Goal: Transaction & Acquisition: Purchase product/service

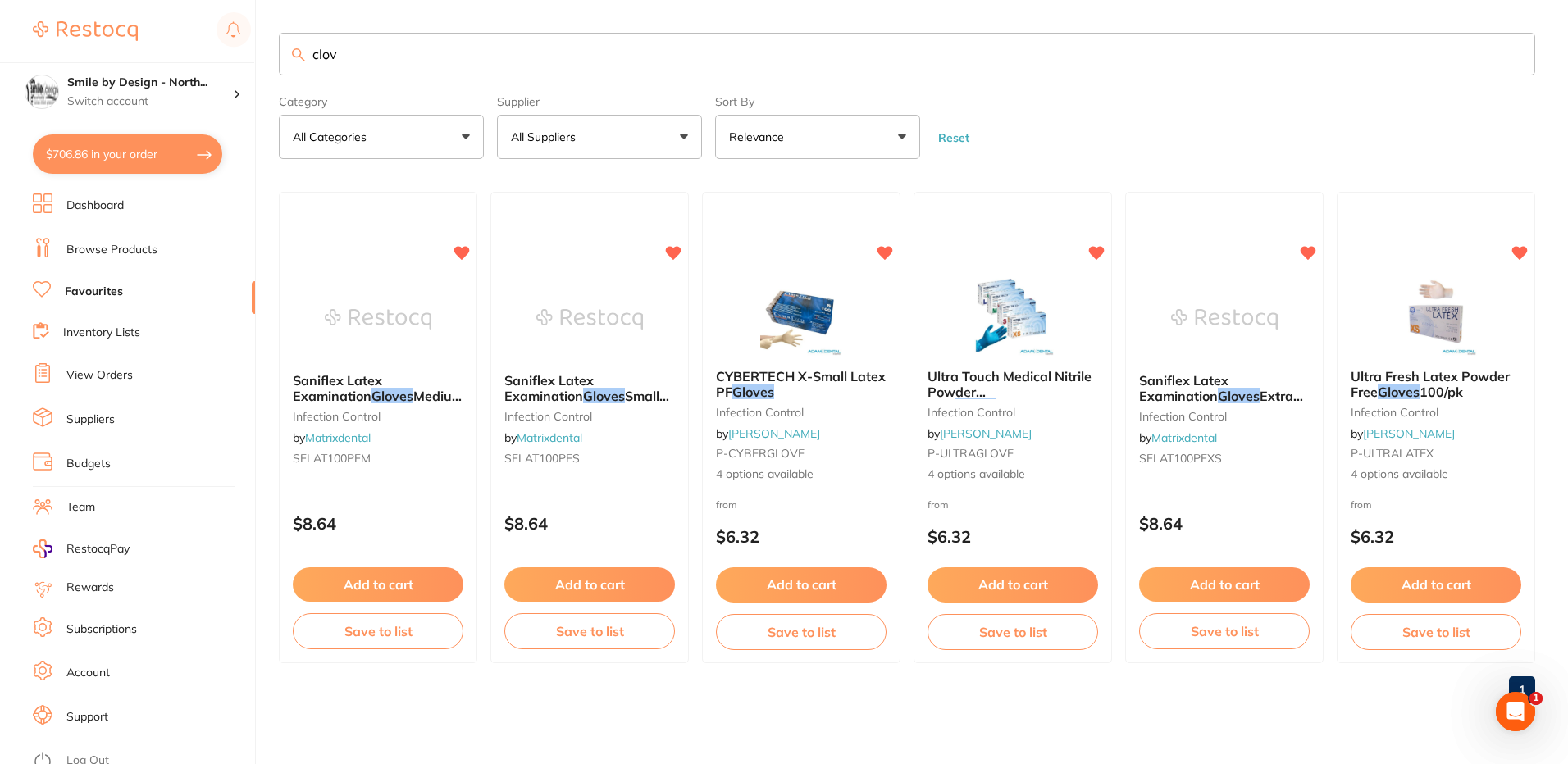
scroll to position [271, 0]
click at [1088, 152] on form "Category All Categories All Categories infection control Clear Category false A…" at bounding box center [906, 123] width 1256 height 70
click at [93, 99] on p "Switch account" at bounding box center [150, 101] width 165 height 16
click at [259, 175] on div "$706.86 Smile by Design - North... Switch account Smile by Design - North Sydne…" at bounding box center [784, 382] width 1568 height 764
click at [146, 93] on p "Switch account" at bounding box center [150, 101] width 165 height 16
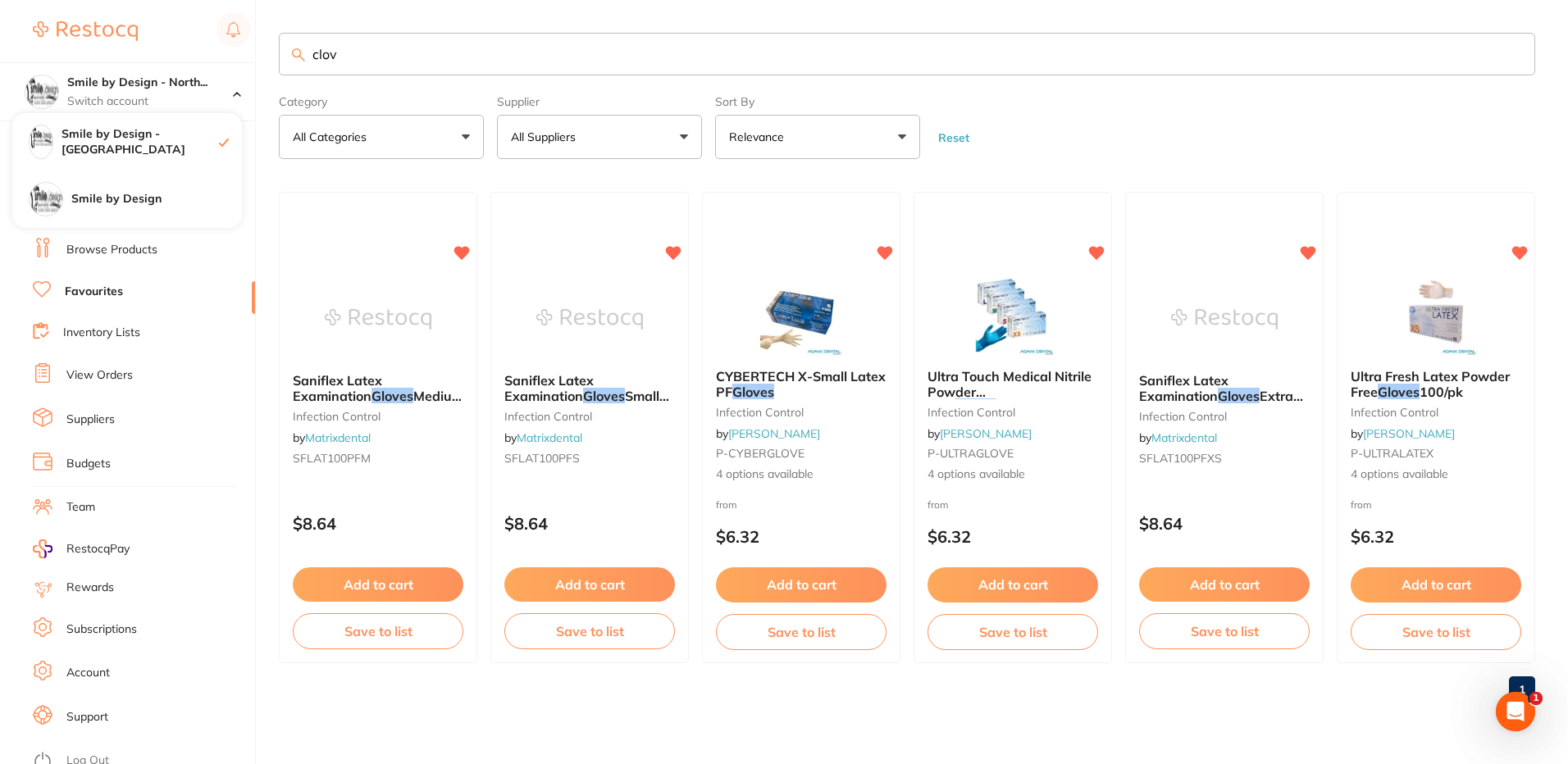
click at [291, 185] on main "clov Category All Categories All Categories infection control Clear Category fa…" at bounding box center [923, 374] width 1289 height 748
click at [168, 160] on section "Smile by Design - North... Switch account Smile by Design - North Sydney Smile …" at bounding box center [128, 382] width 256 height 764
click at [146, 147] on button "$706.86 in your order" at bounding box center [127, 154] width 189 height 39
checkbox input "true"
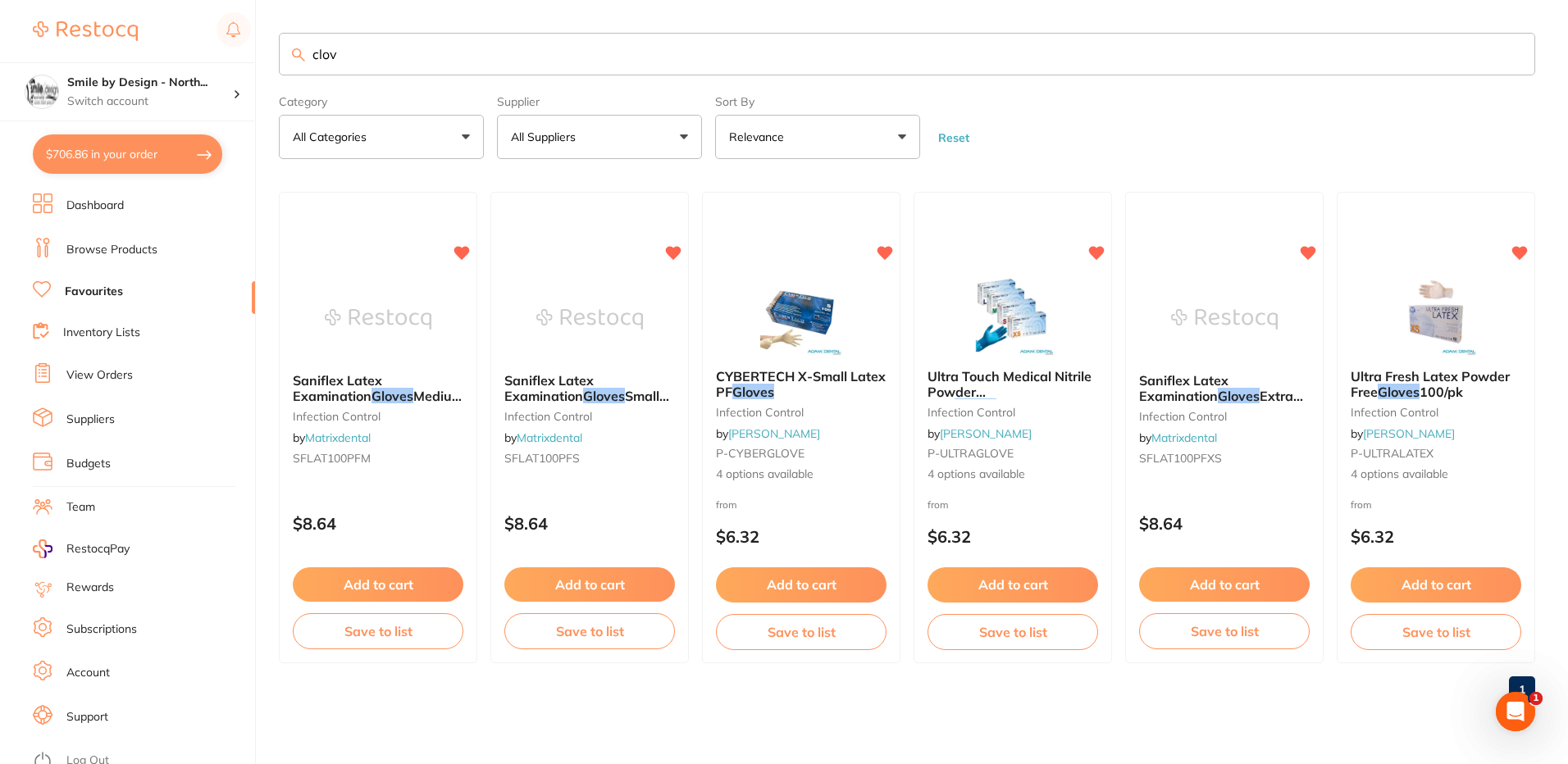
checkbox input "true"
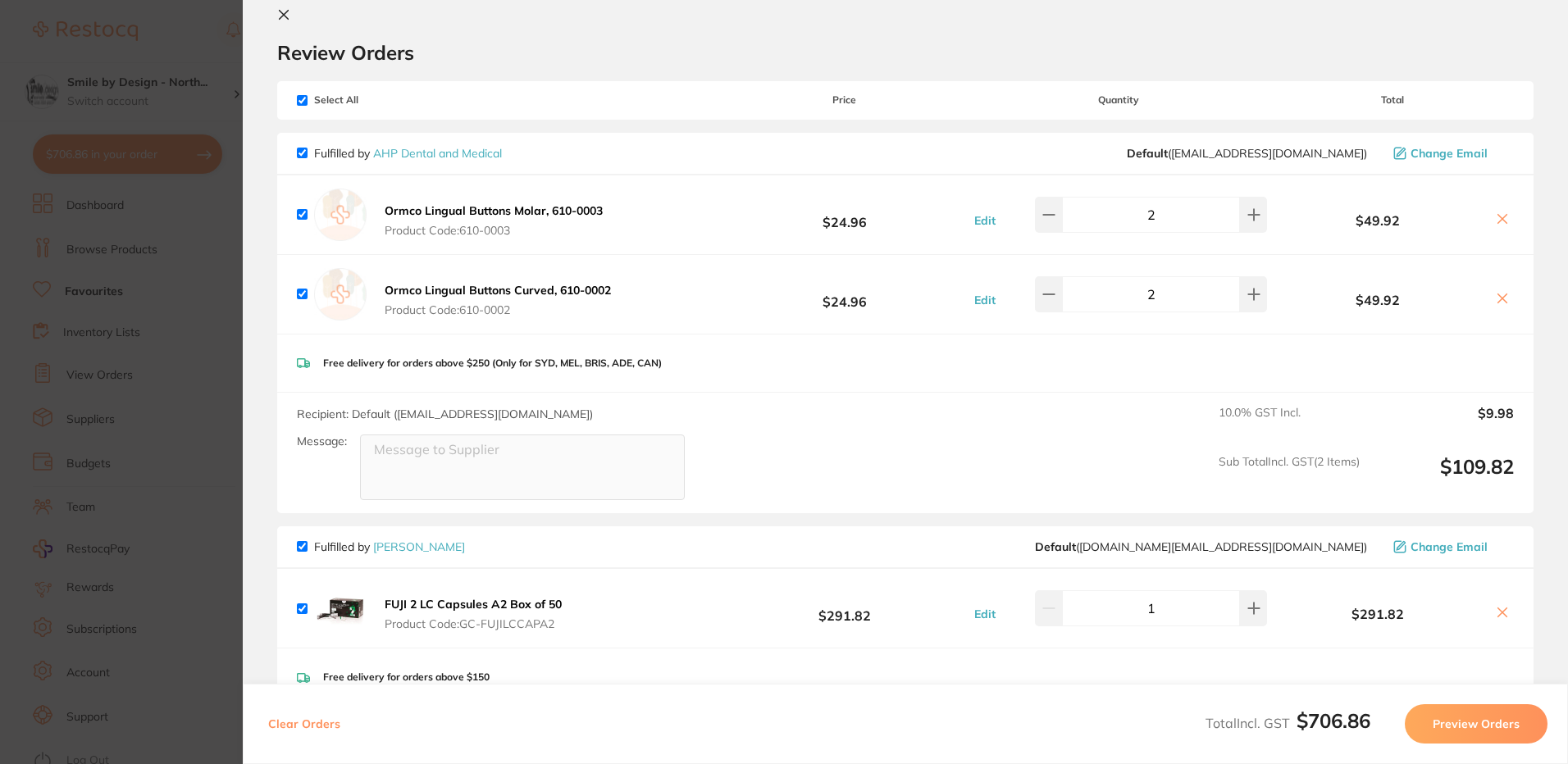
scroll to position [0, 0]
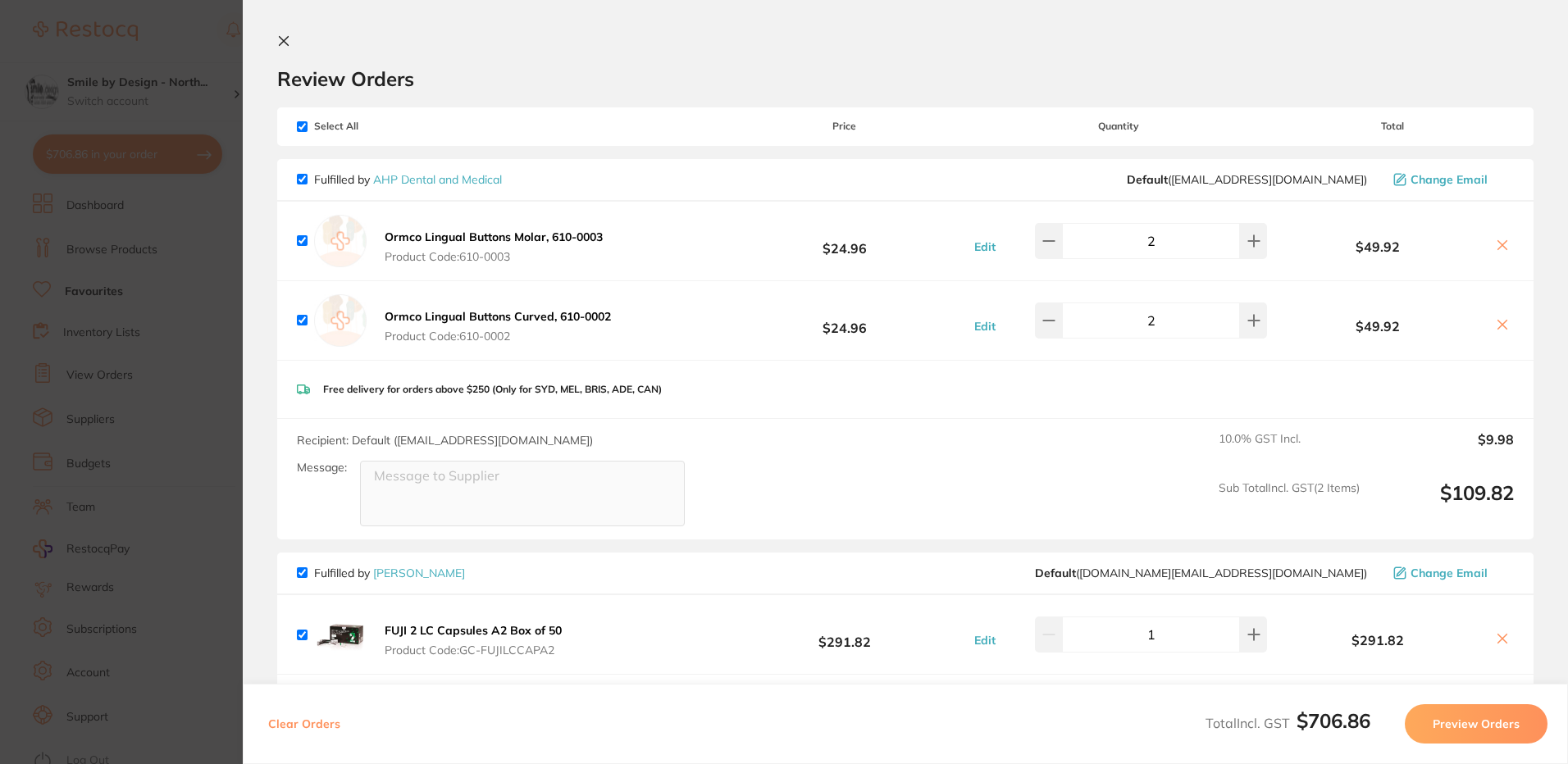
click at [195, 251] on section "Update RRP Set your pre negotiated price for this item. Item Agreed RRP (excl. …" at bounding box center [784, 382] width 1568 height 764
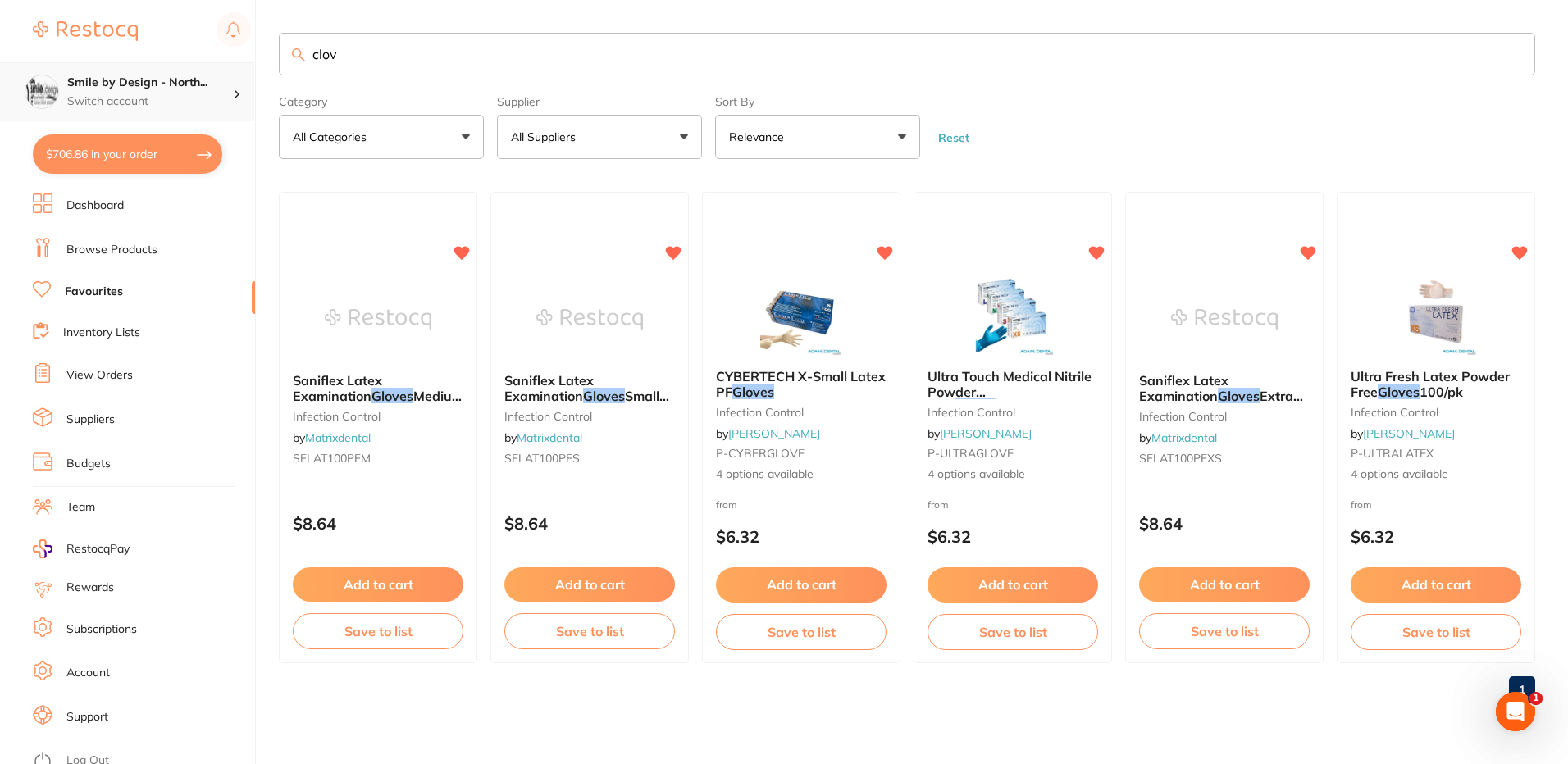
click at [138, 95] on p "Switch account" at bounding box center [150, 101] width 165 height 16
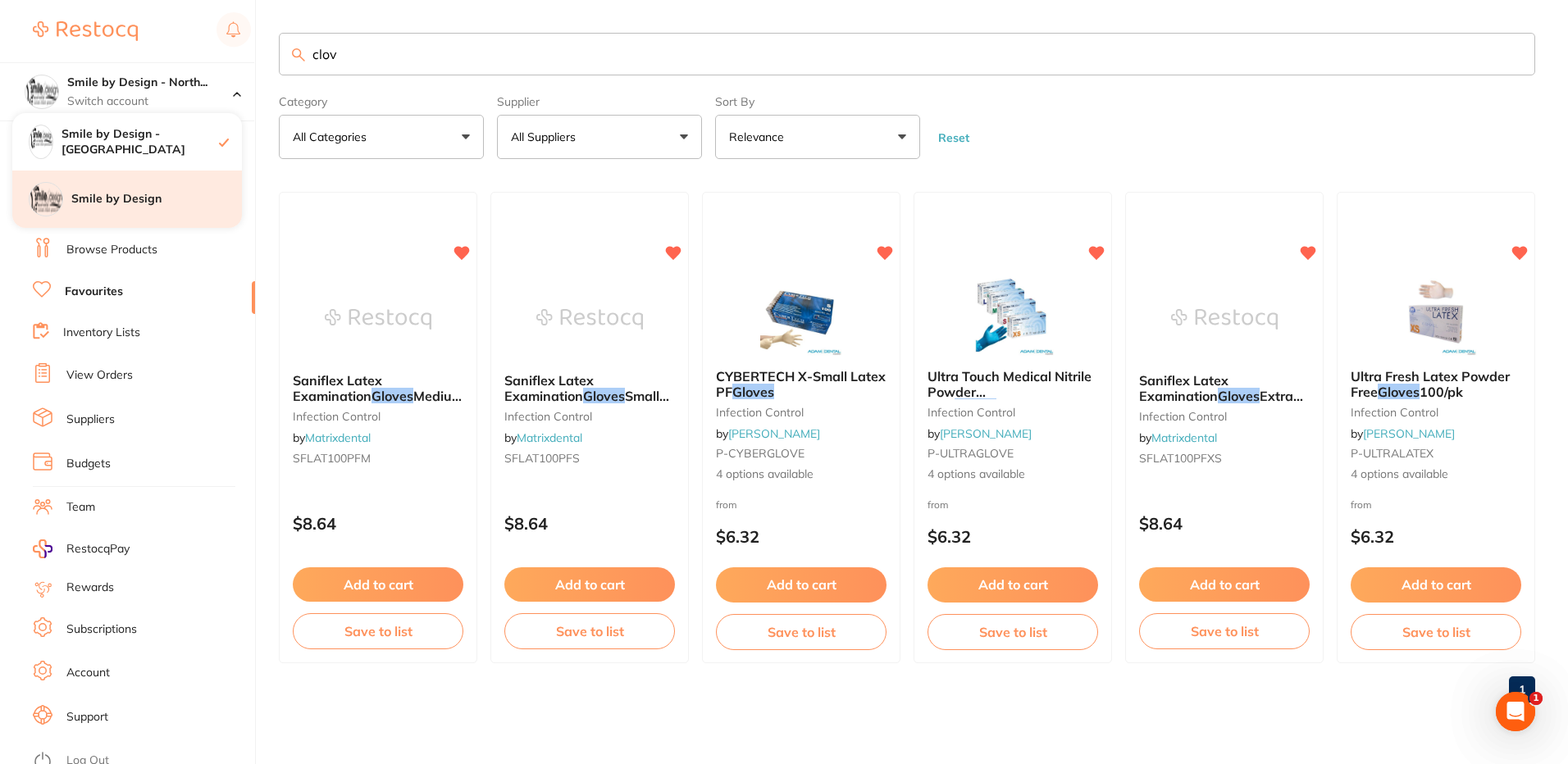
click at [143, 202] on h4 "Smile by Design" at bounding box center [156, 199] width 171 height 16
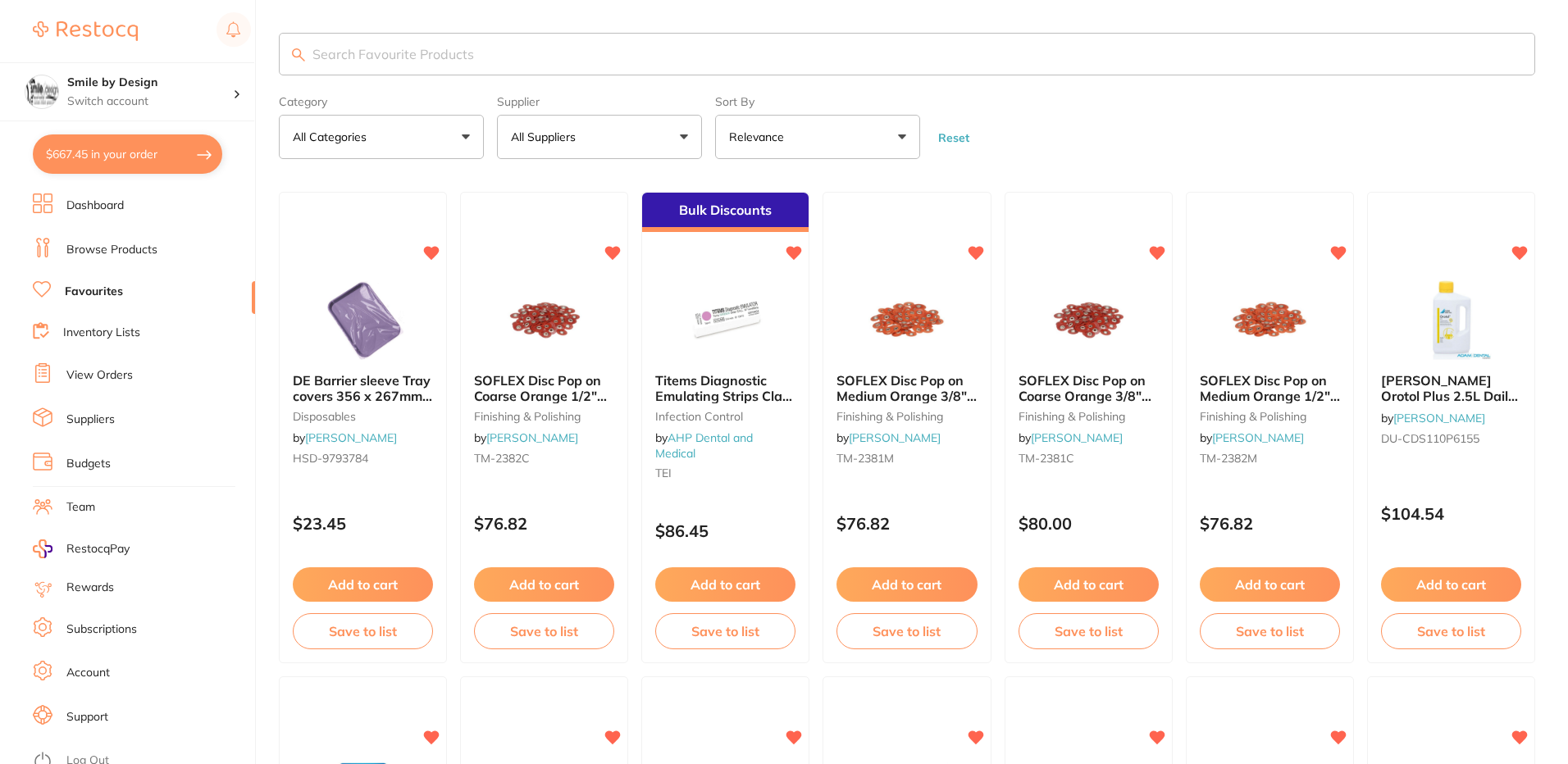
click at [116, 153] on button "$667.45 in your order" at bounding box center [127, 154] width 189 height 39
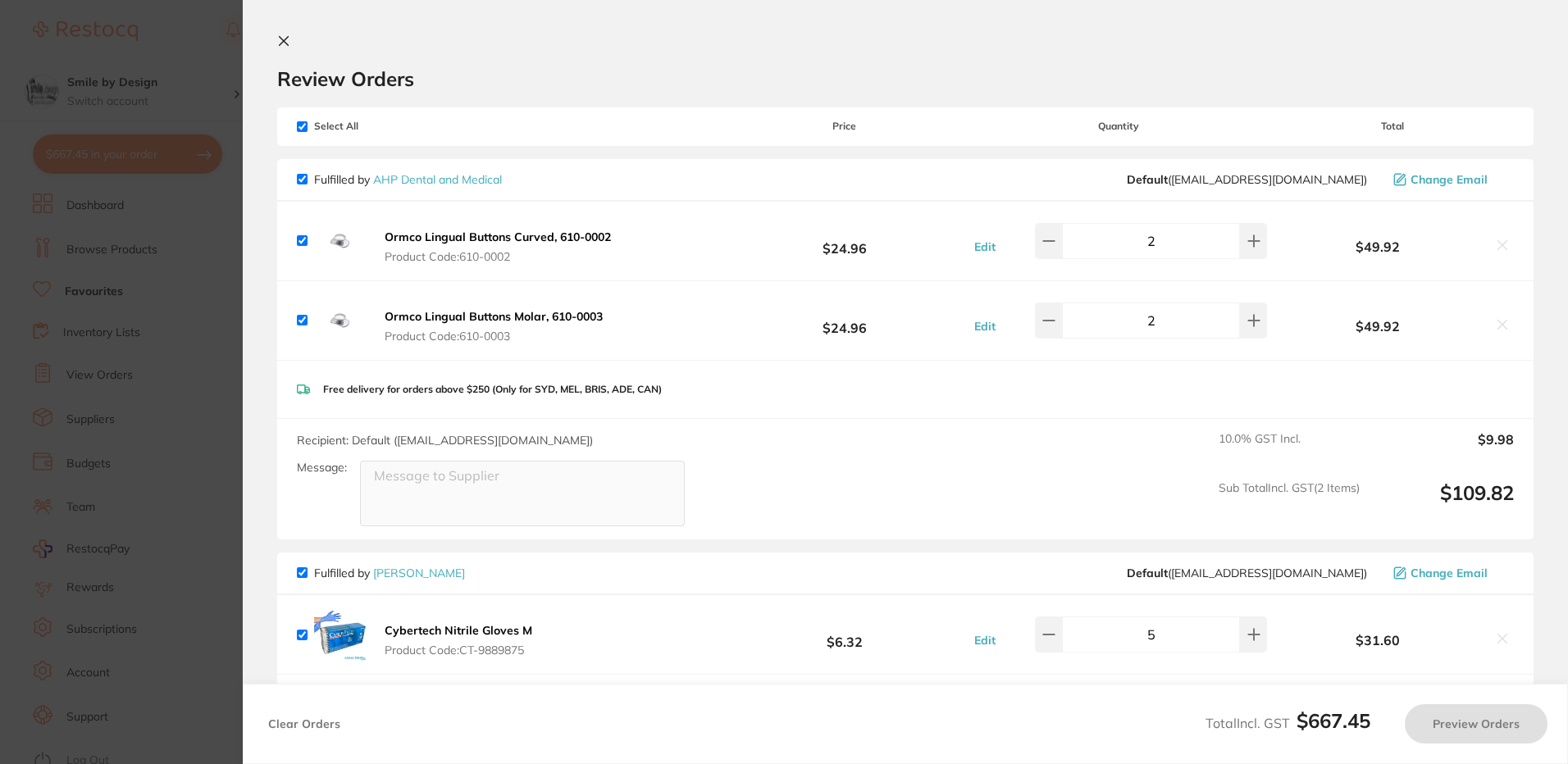
checkbox input "true"
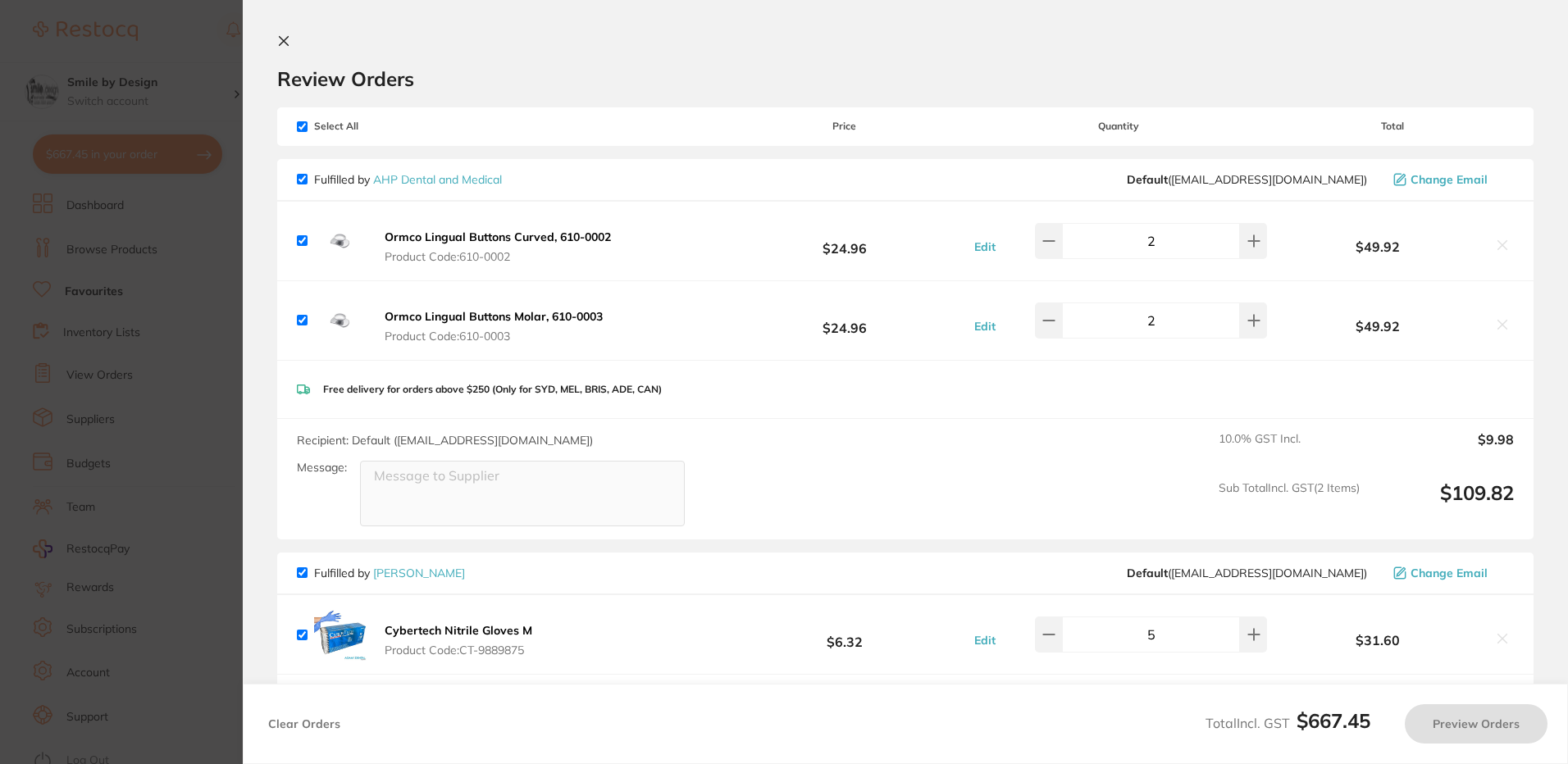
checkbox input "true"
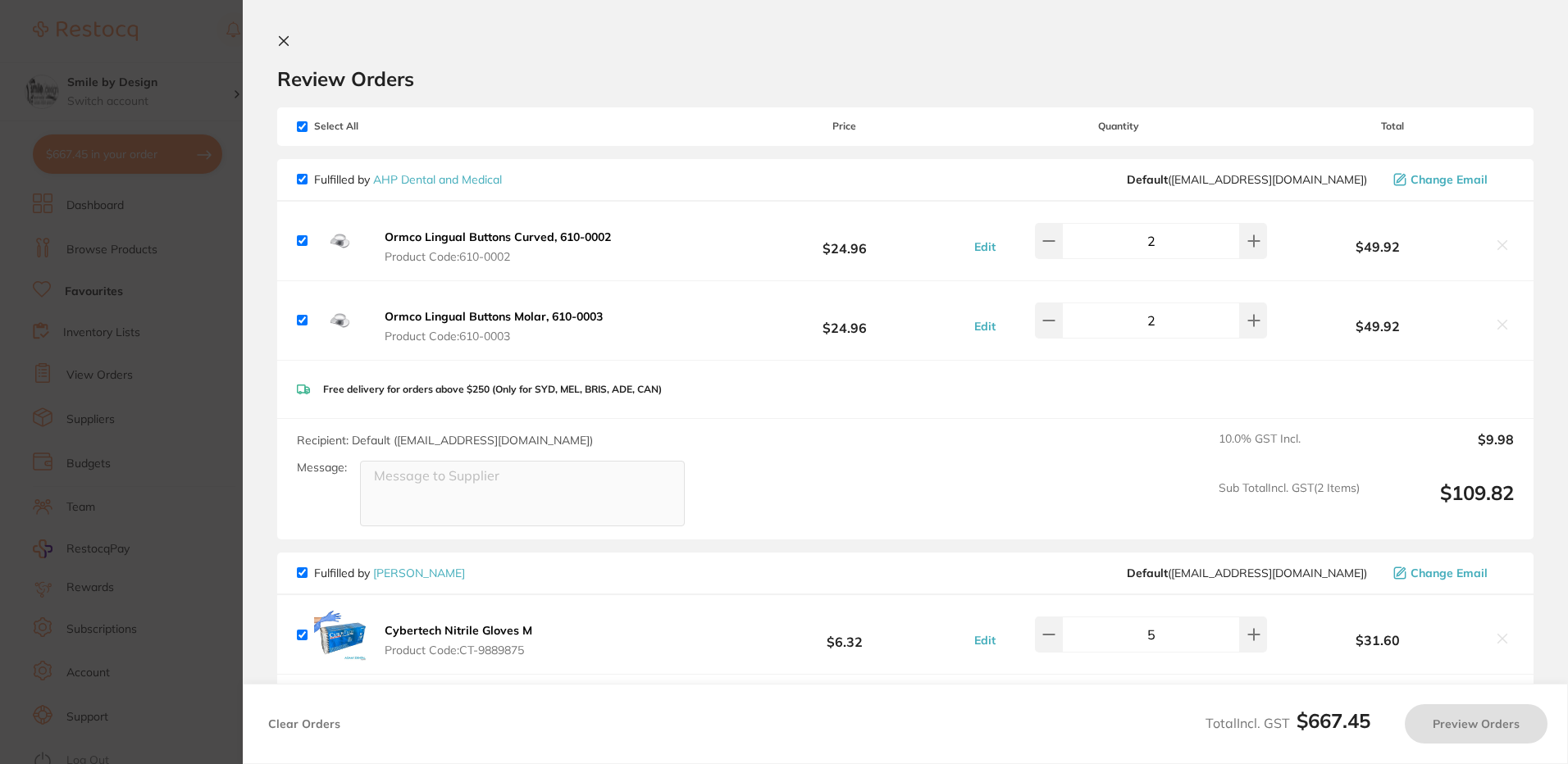
checkbox input "true"
click at [1499, 247] on icon at bounding box center [1503, 246] width 9 height 9
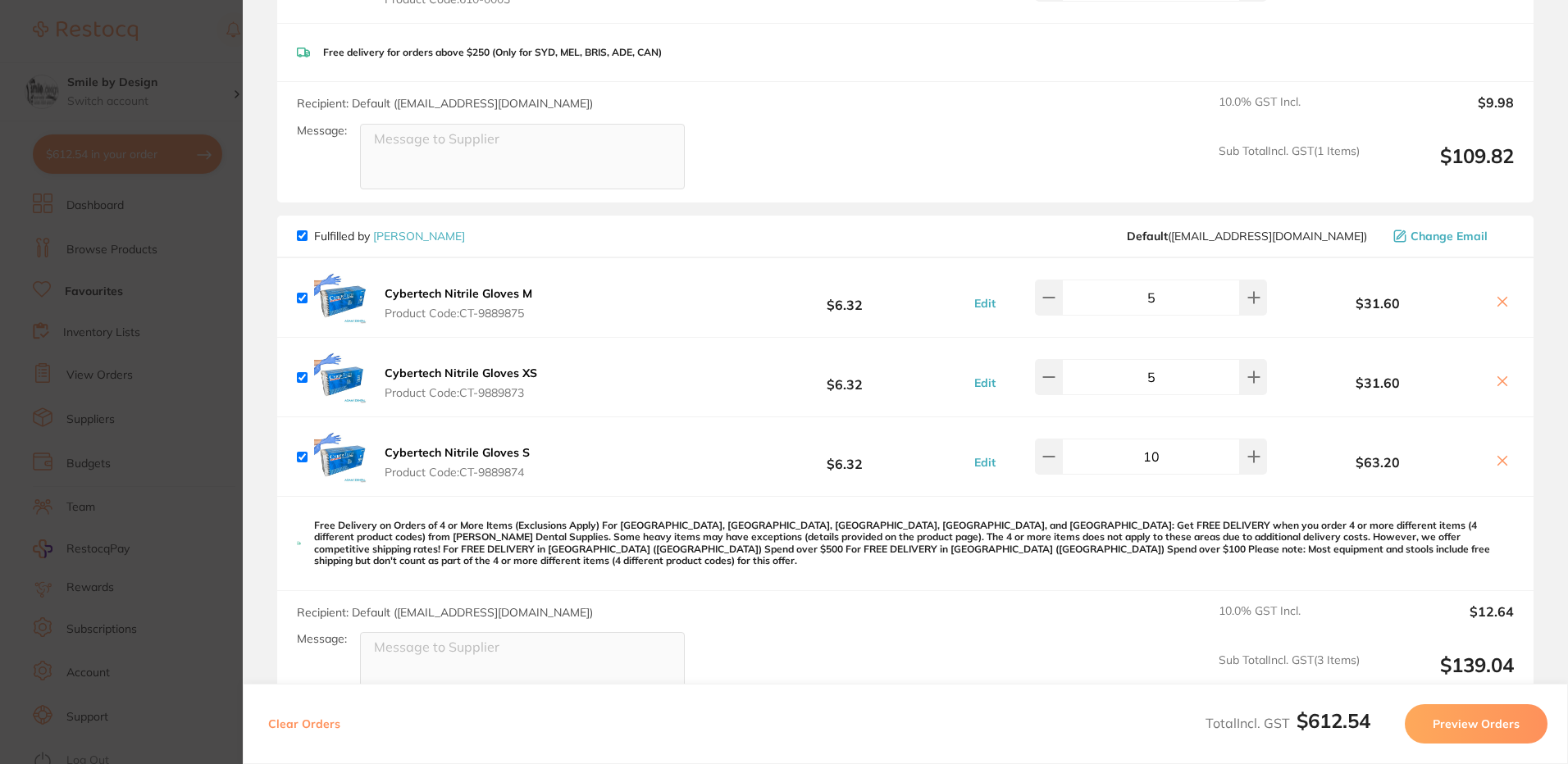
scroll to position [328, 0]
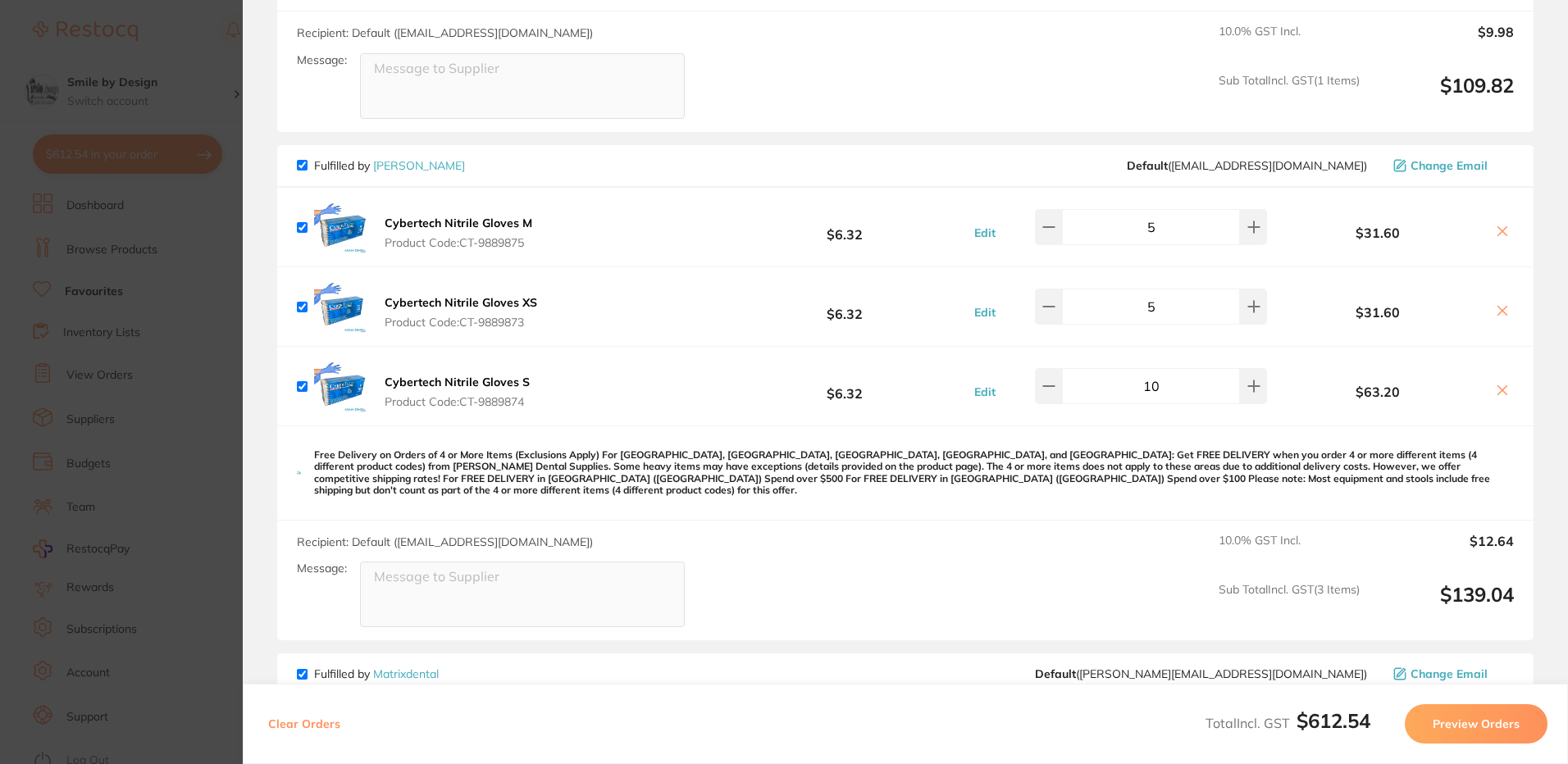
click at [1490, 393] on button at bounding box center [1501, 391] width 23 height 17
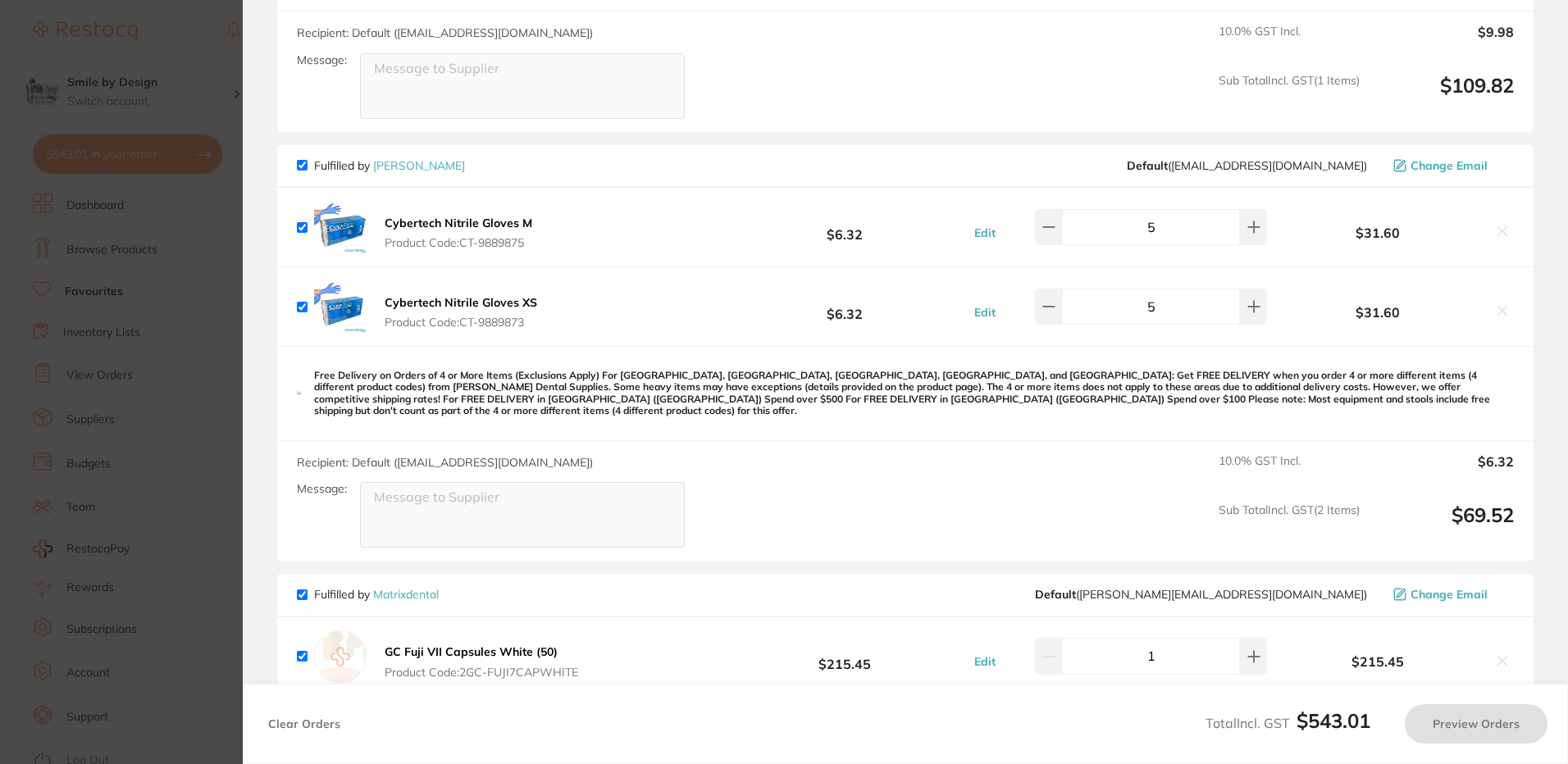
click at [1499, 301] on div "$31.60" at bounding box center [1392, 305] width 244 height 28
click at [1499, 313] on icon at bounding box center [1503, 312] width 9 height 9
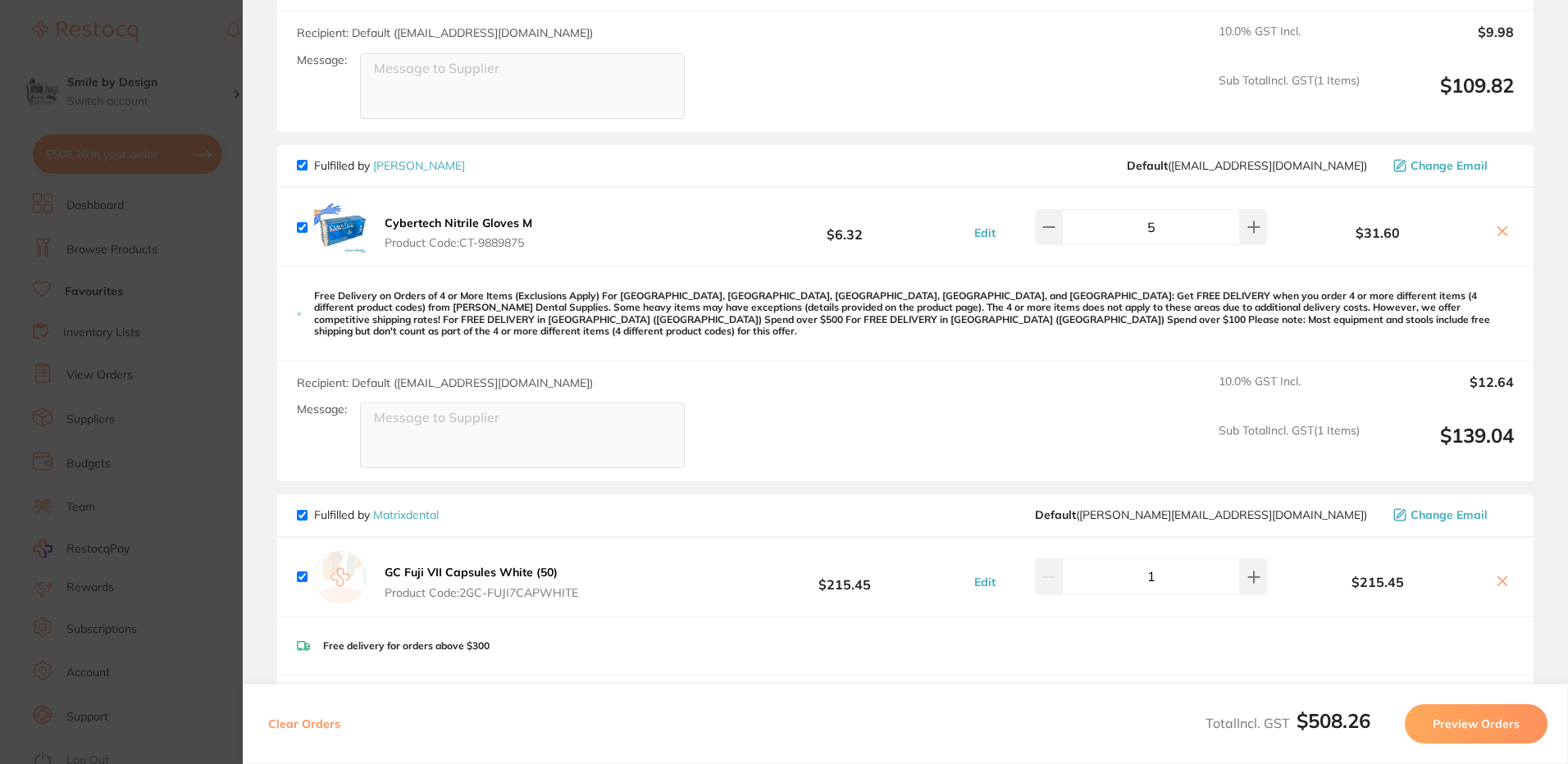
click at [1496, 229] on icon at bounding box center [1502, 231] width 13 height 13
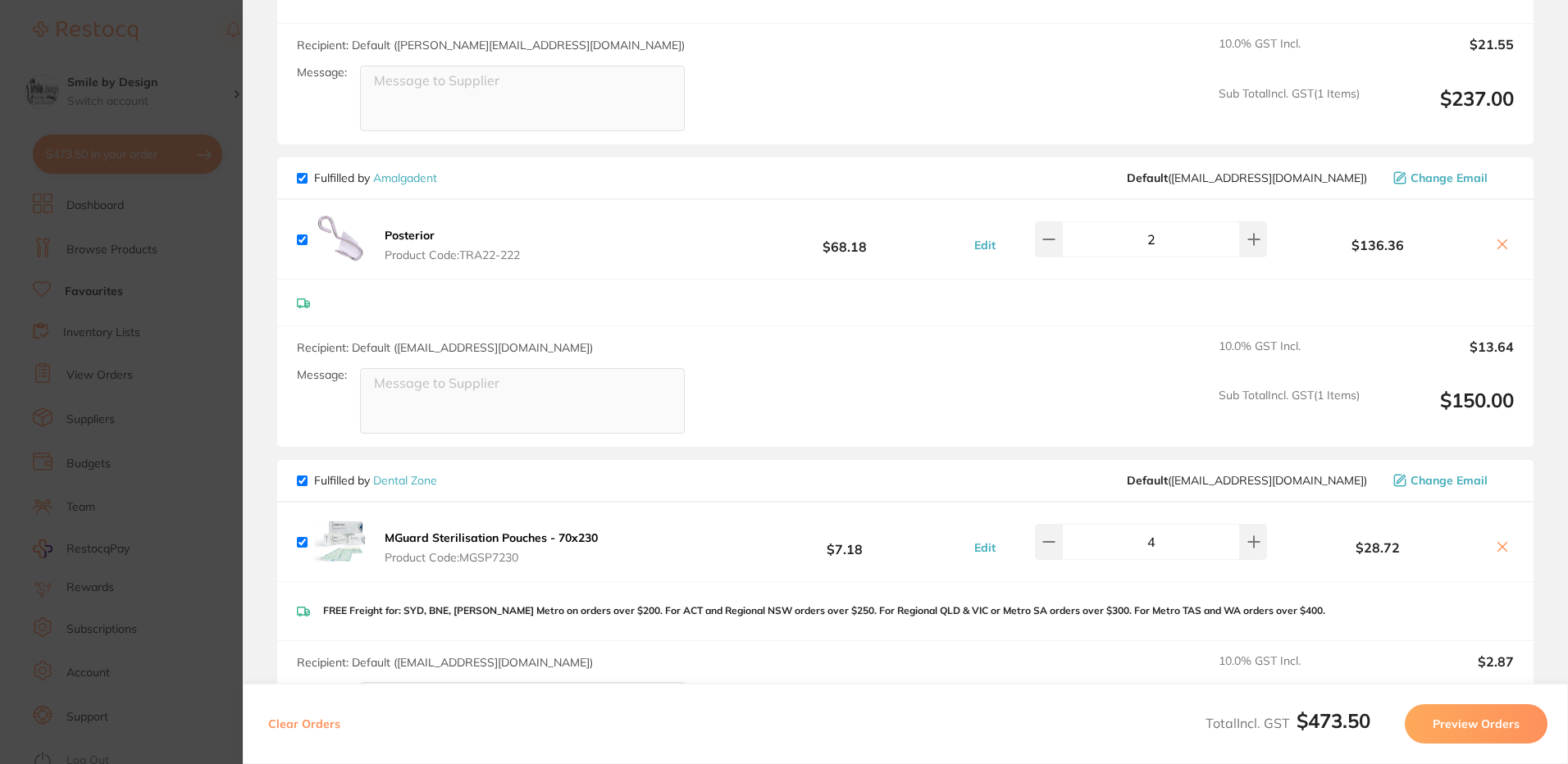
scroll to position [574, 0]
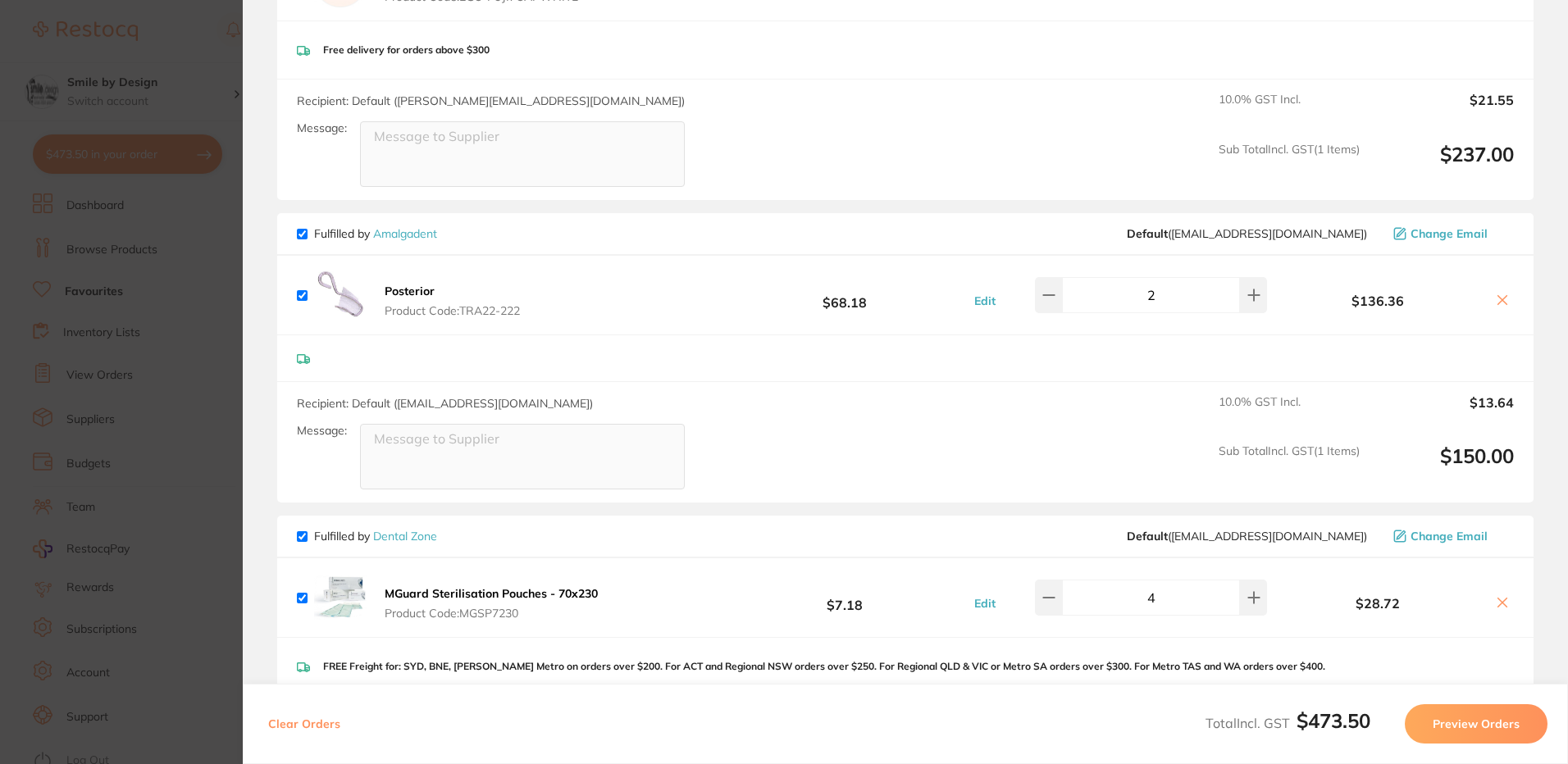
click at [1499, 297] on icon at bounding box center [1503, 300] width 9 height 9
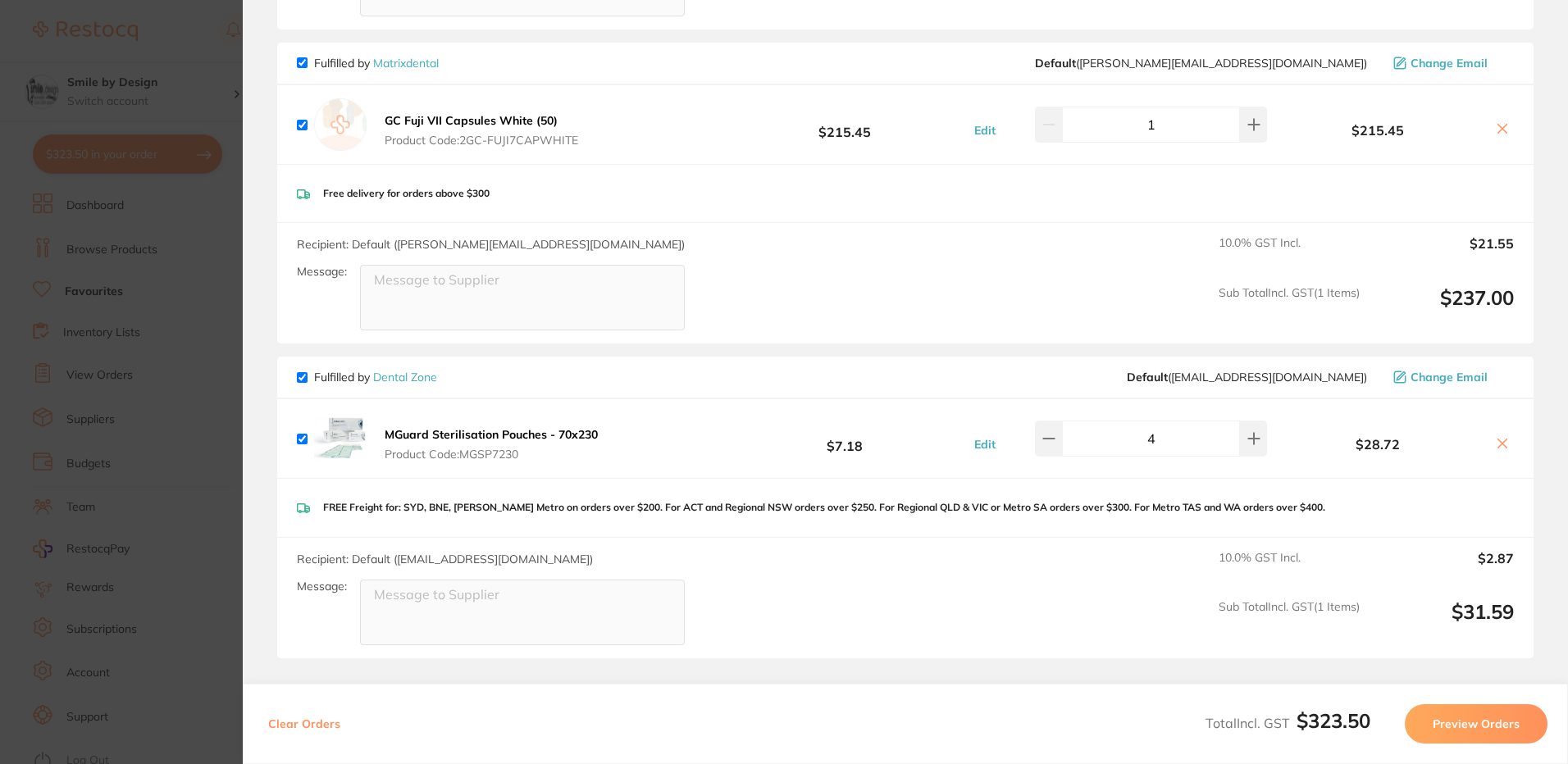
scroll to position [410, 0]
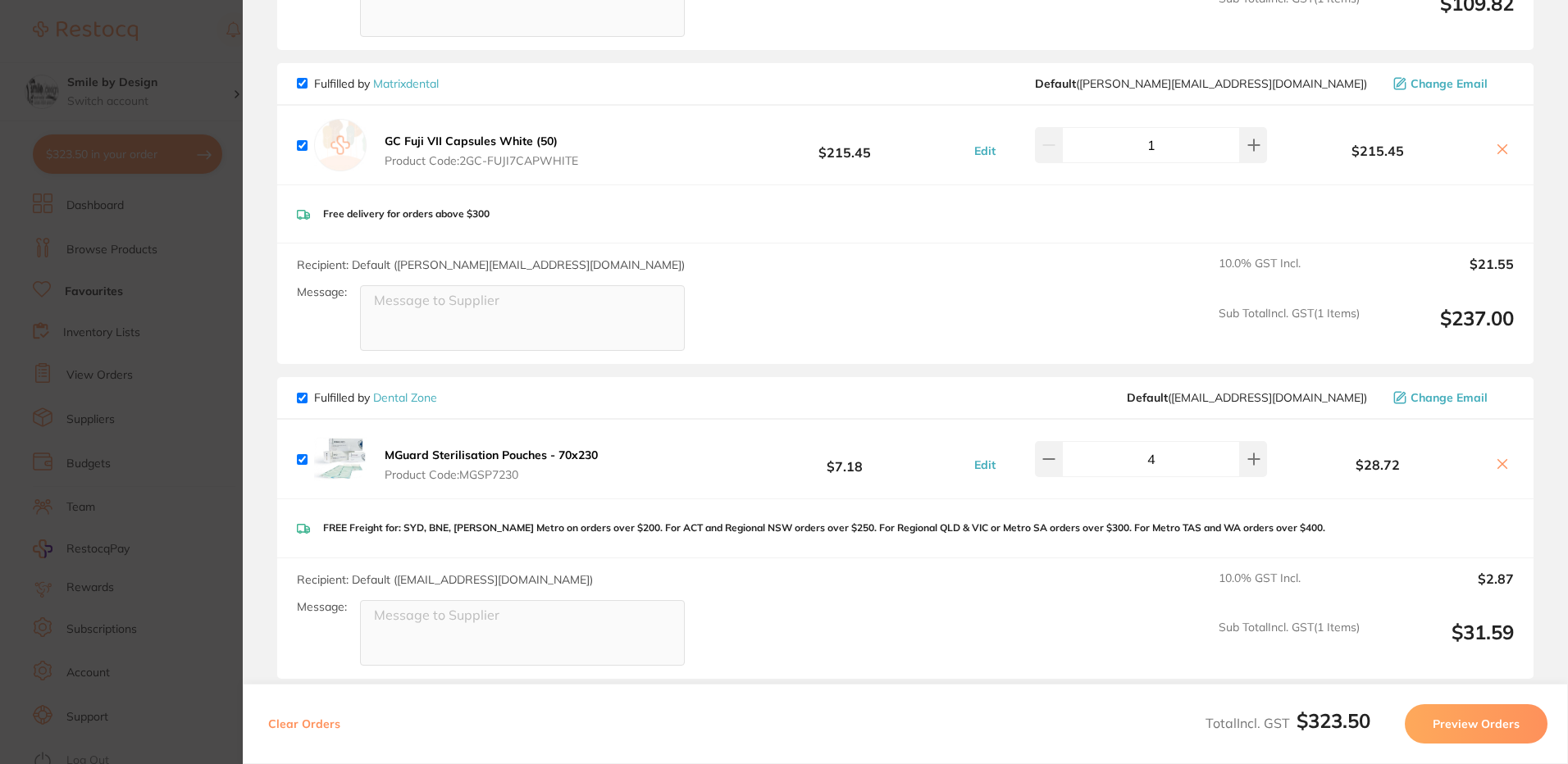
click at [1508, 465] on button at bounding box center [1501, 465] width 23 height 17
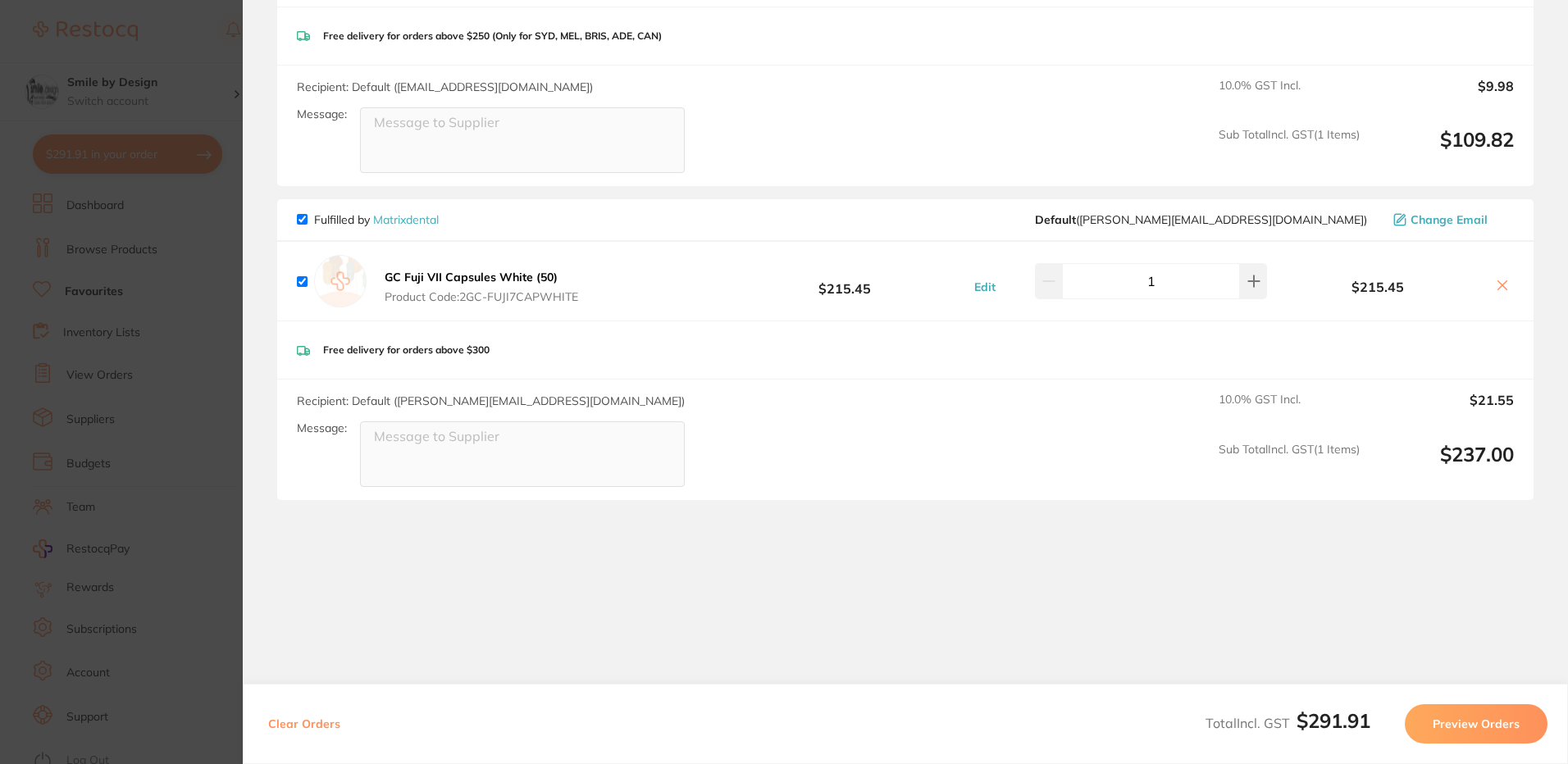
scroll to position [274, 0]
checkbox input "true"
click at [112, 264] on section "Update RRP Set your pre negotiated price for this item. Item Agreed RRP (excl. …" at bounding box center [784, 382] width 1568 height 764
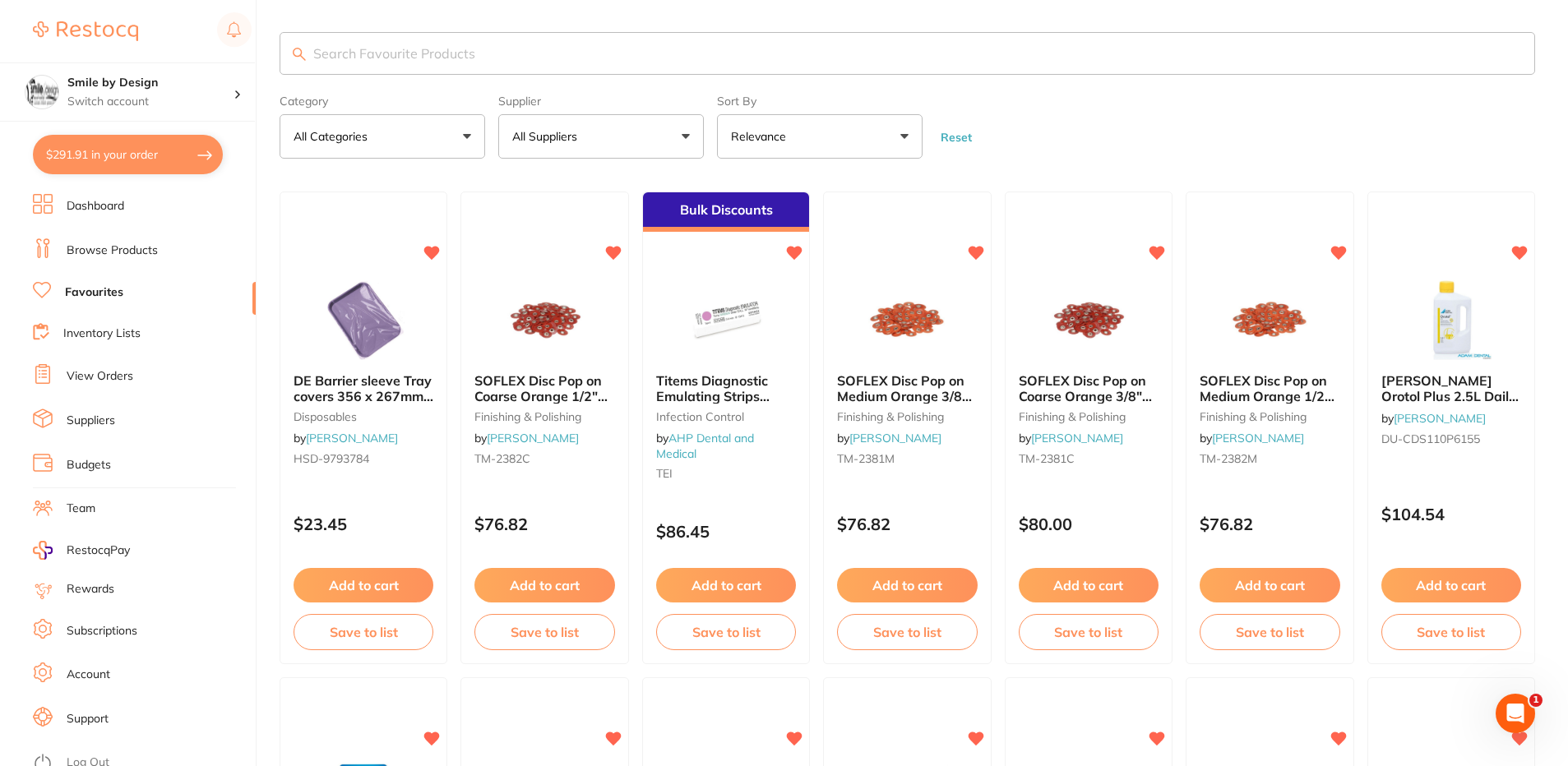
click at [346, 58] on input "search" at bounding box center [907, 53] width 1255 height 43
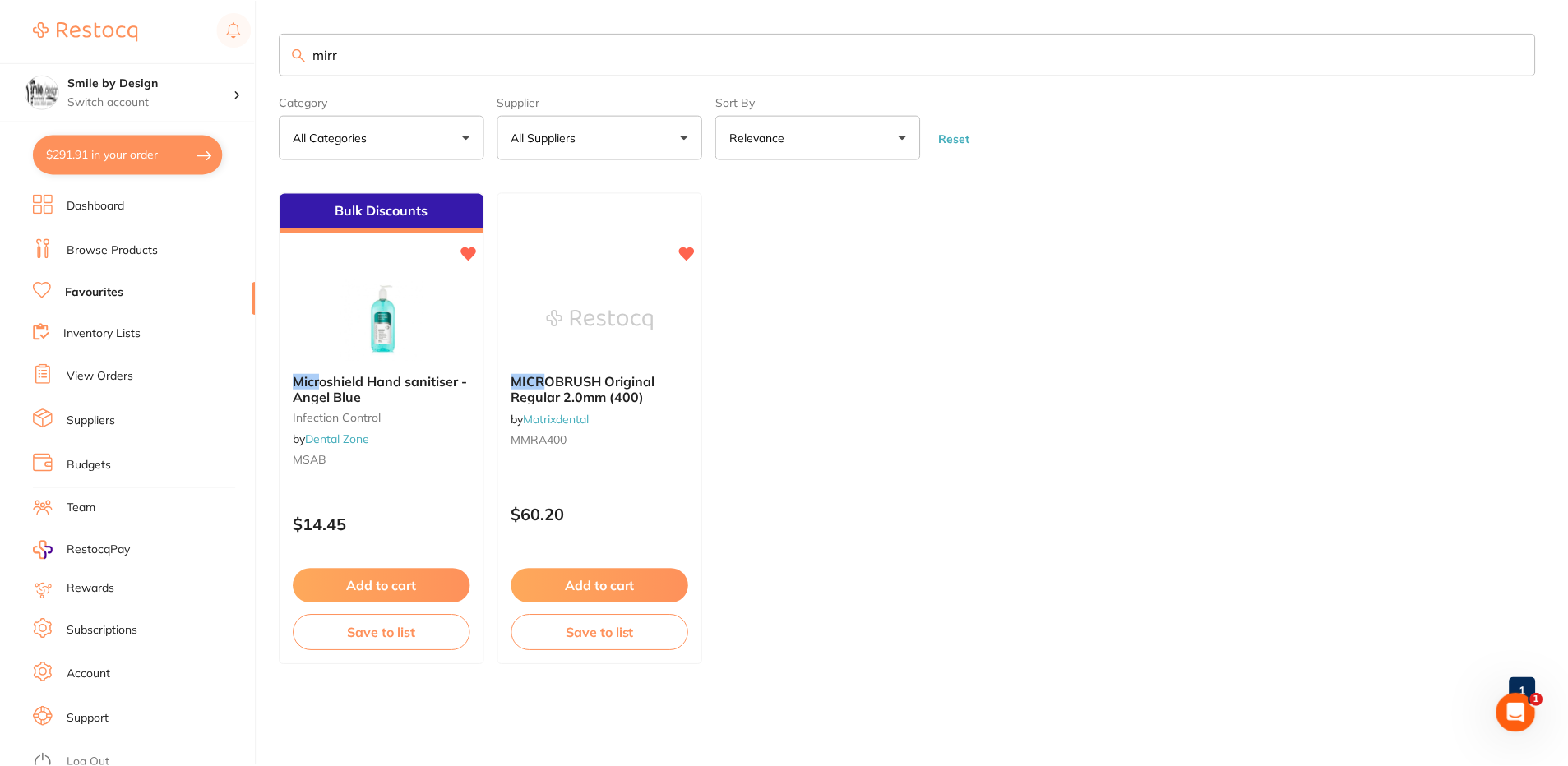
scroll to position [0, 0]
type input "mirr"
click at [148, 246] on link "Browse Products" at bounding box center [113, 251] width 92 height 16
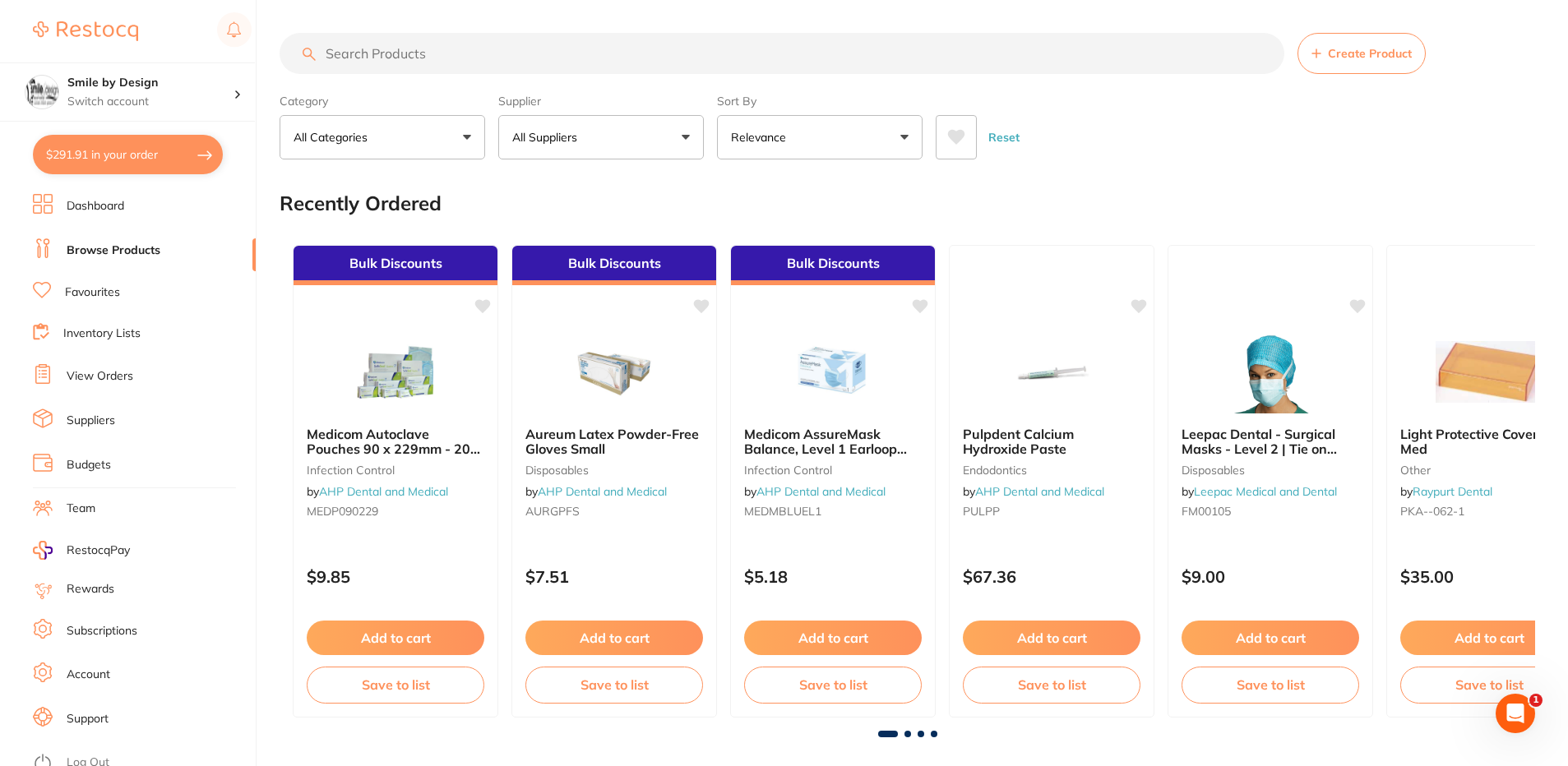
click at [397, 47] on input "search" at bounding box center [782, 53] width 1005 height 41
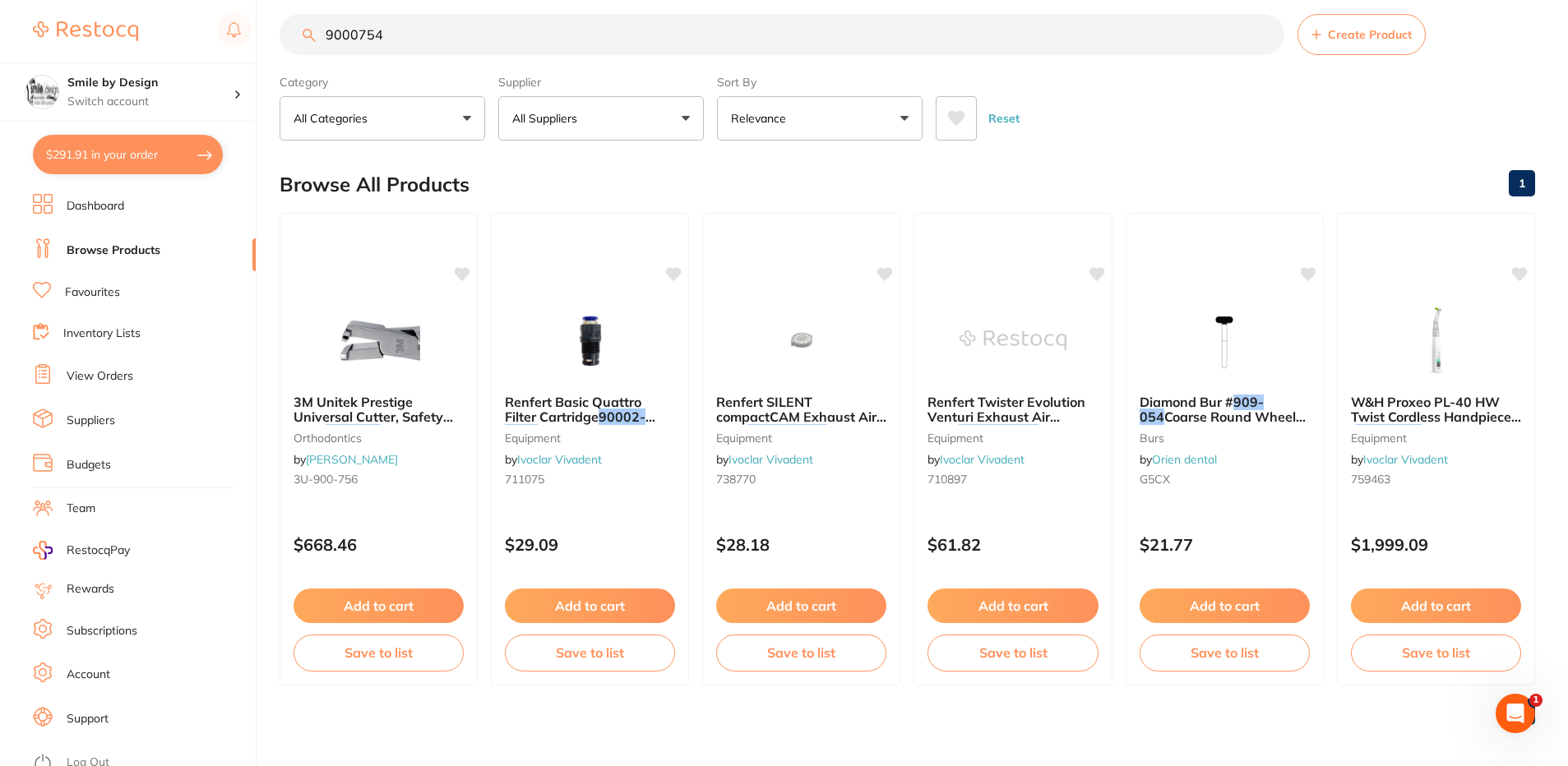
scroll to position [24, 0]
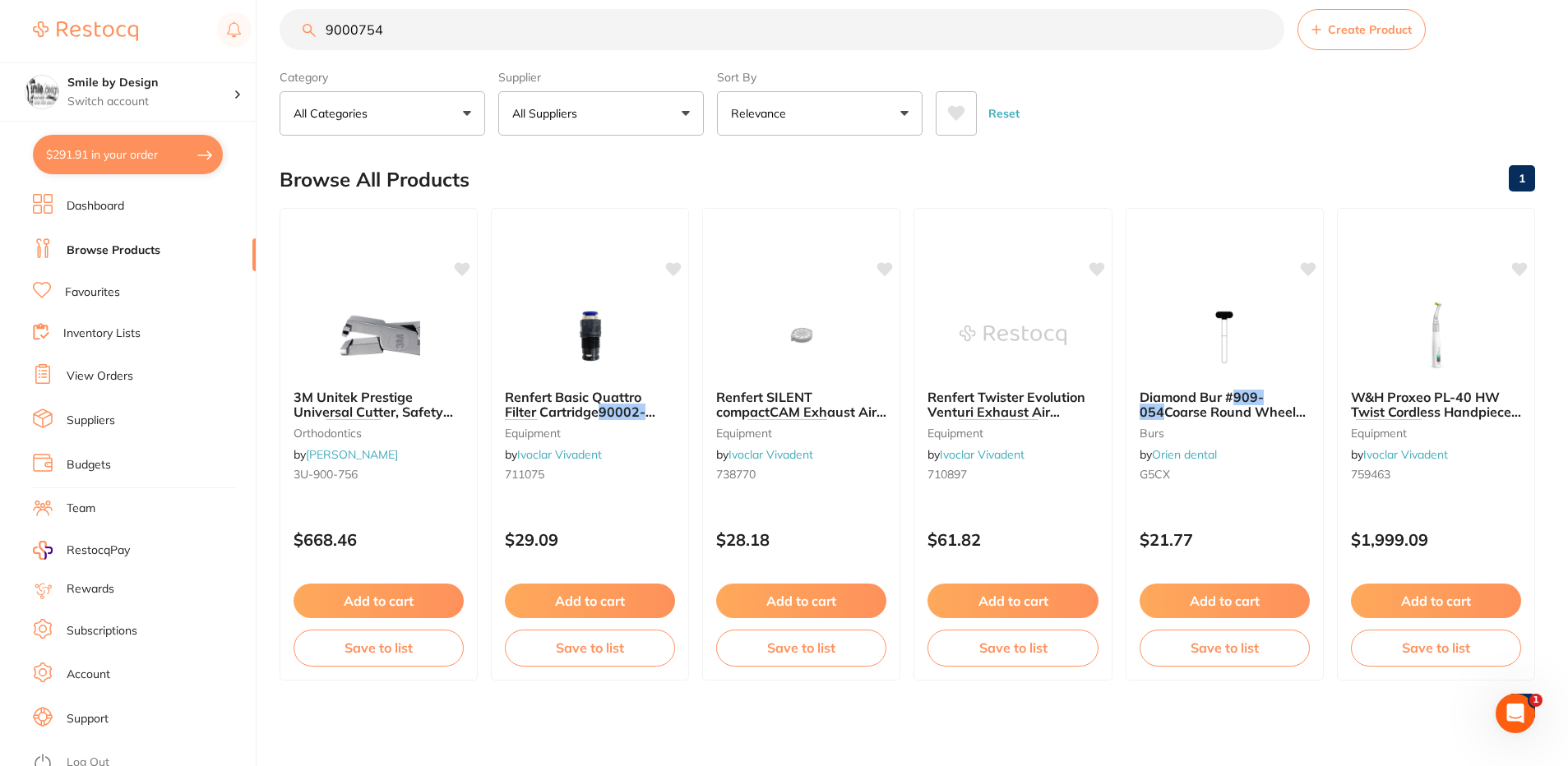
click at [433, 38] on input "9000754" at bounding box center [782, 29] width 1005 height 41
type input "9000754"
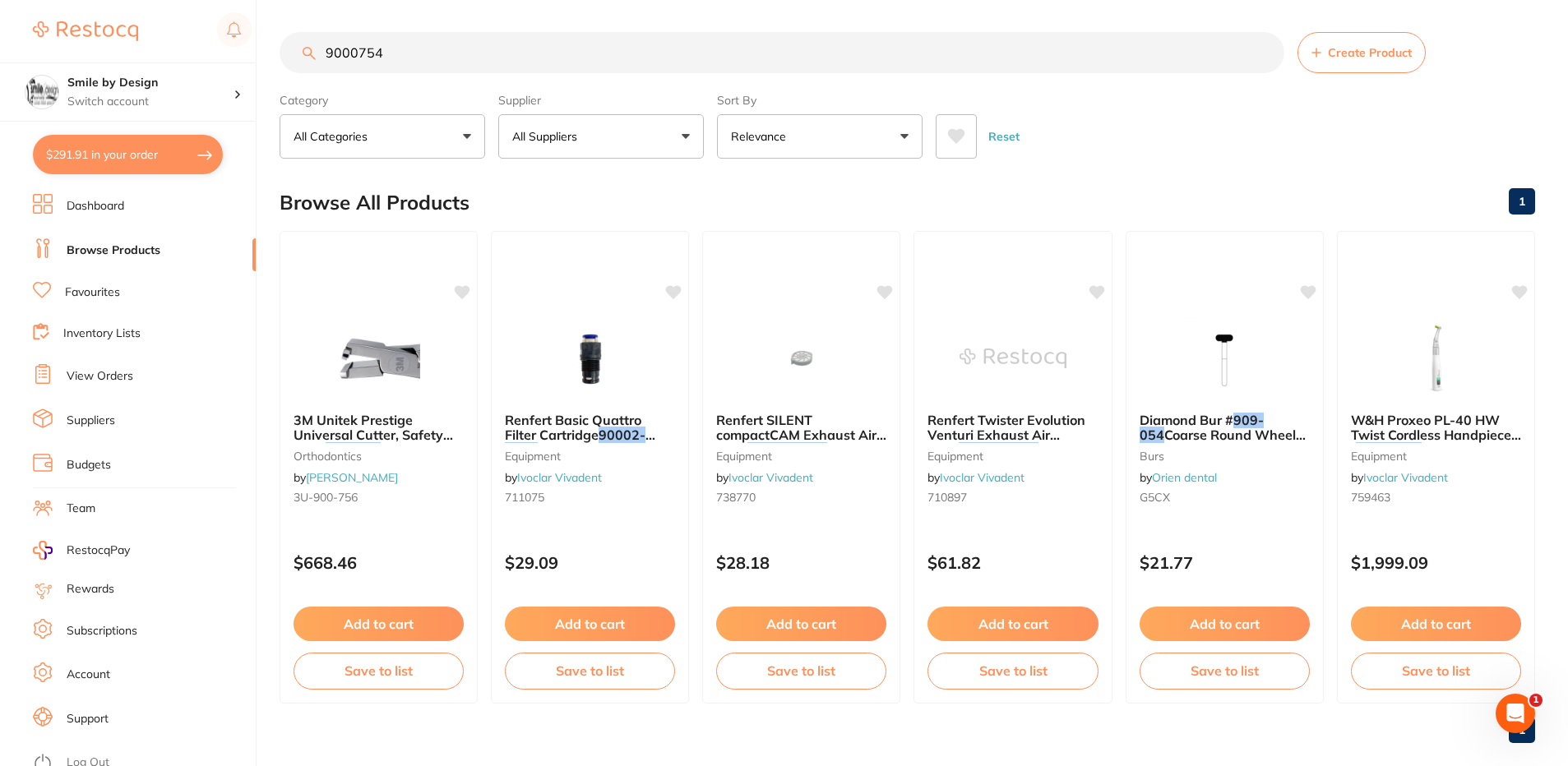
scroll to position [0, 0]
drag, startPoint x: 433, startPoint y: 38, endPoint x: 314, endPoint y: 14, distance: 121.4
click at [314, 14] on main "9000754 Create Product Category All Categories All Categories burs equipment or…" at bounding box center [924, 395] width 1288 height 790
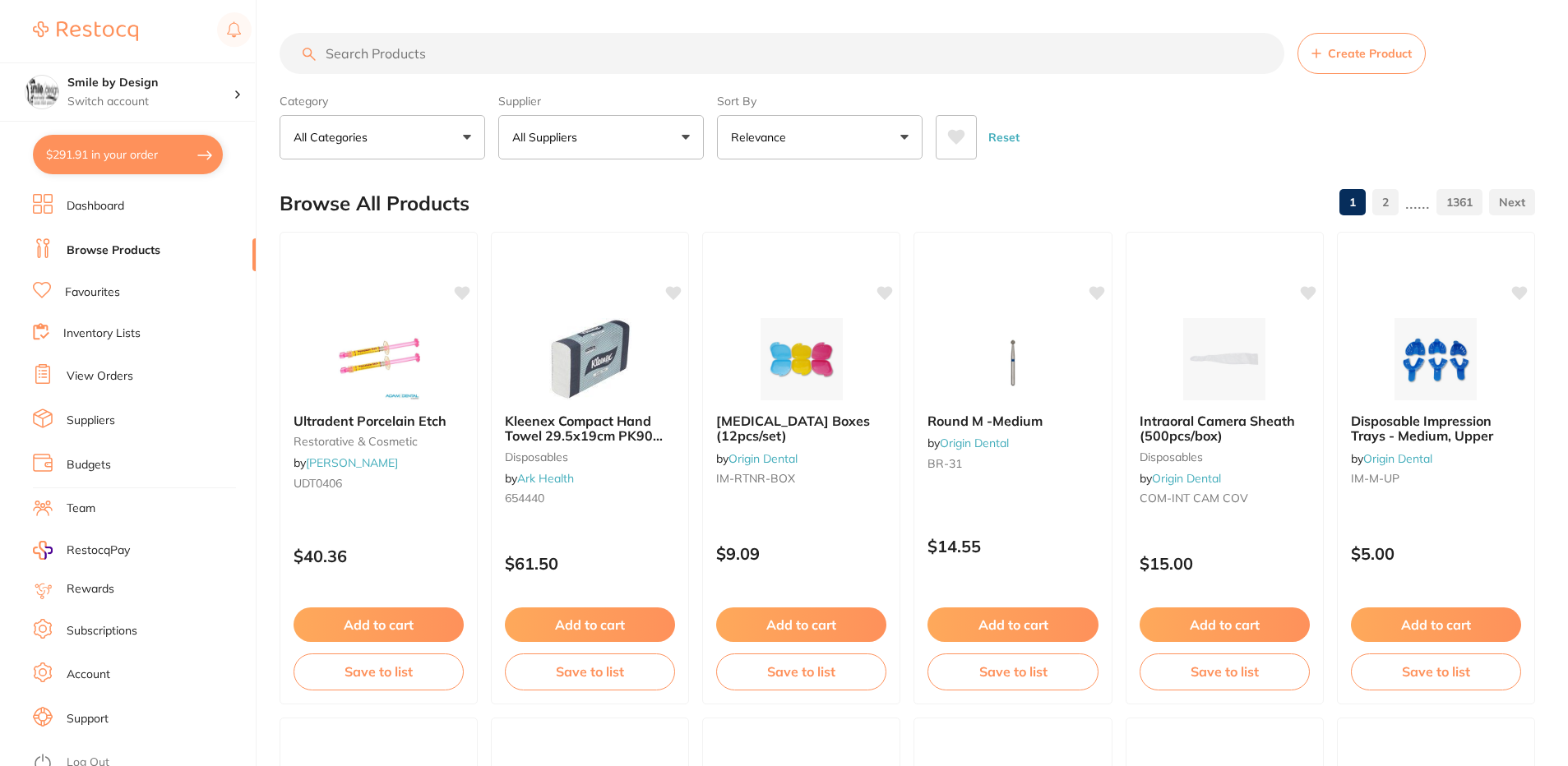
click at [449, 64] on input "search" at bounding box center [782, 53] width 1005 height 41
click at [463, 61] on input "search" at bounding box center [782, 53] width 1005 height 41
click at [141, 253] on link "Browse Products" at bounding box center [114, 251] width 93 height 16
click at [387, 52] on input "search" at bounding box center [782, 53] width 1005 height 41
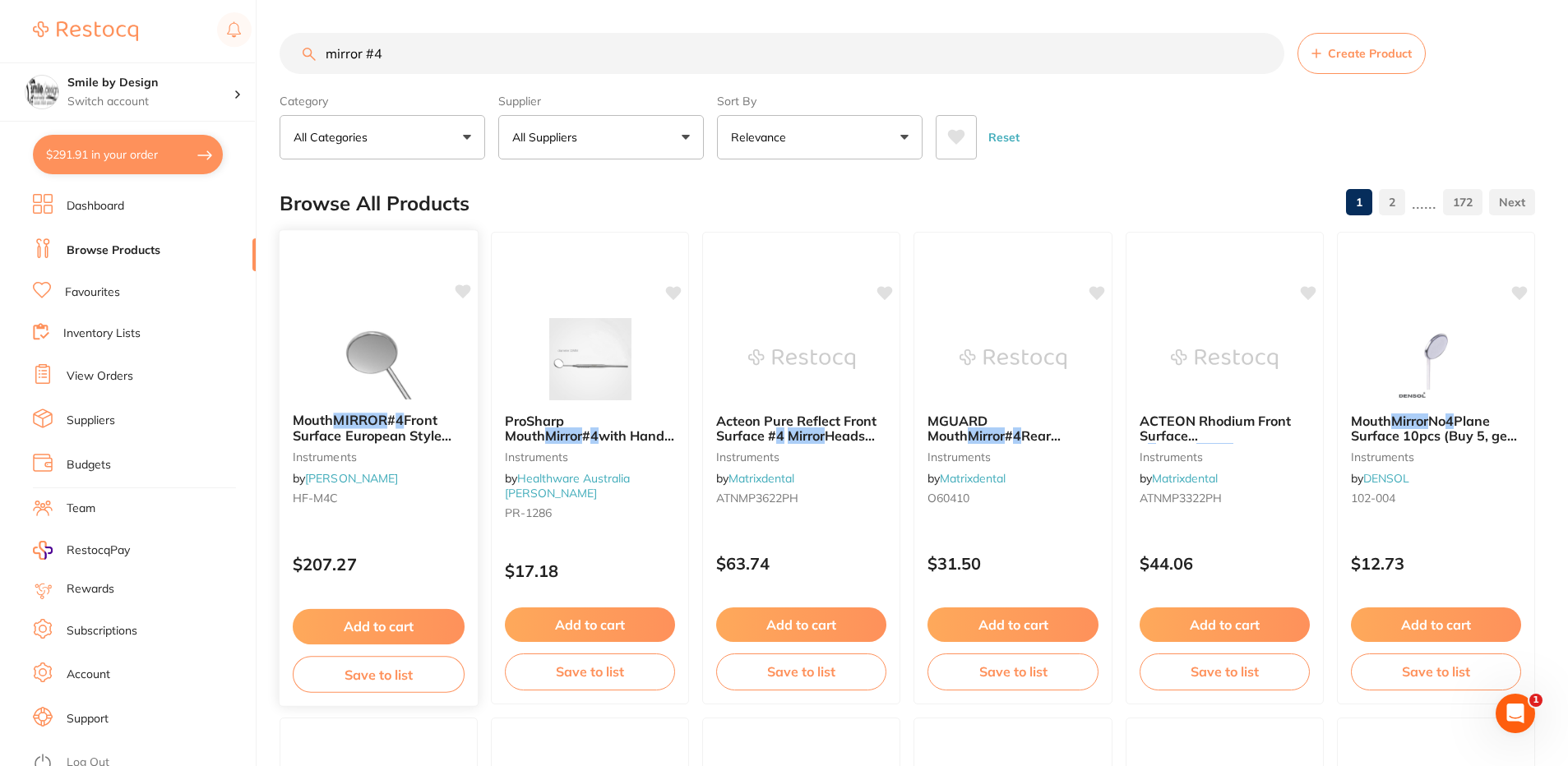
type input "mirror #4"
click at [402, 427] on span "Front Surface European Style Pack of 12" at bounding box center [371, 435] width 159 height 47
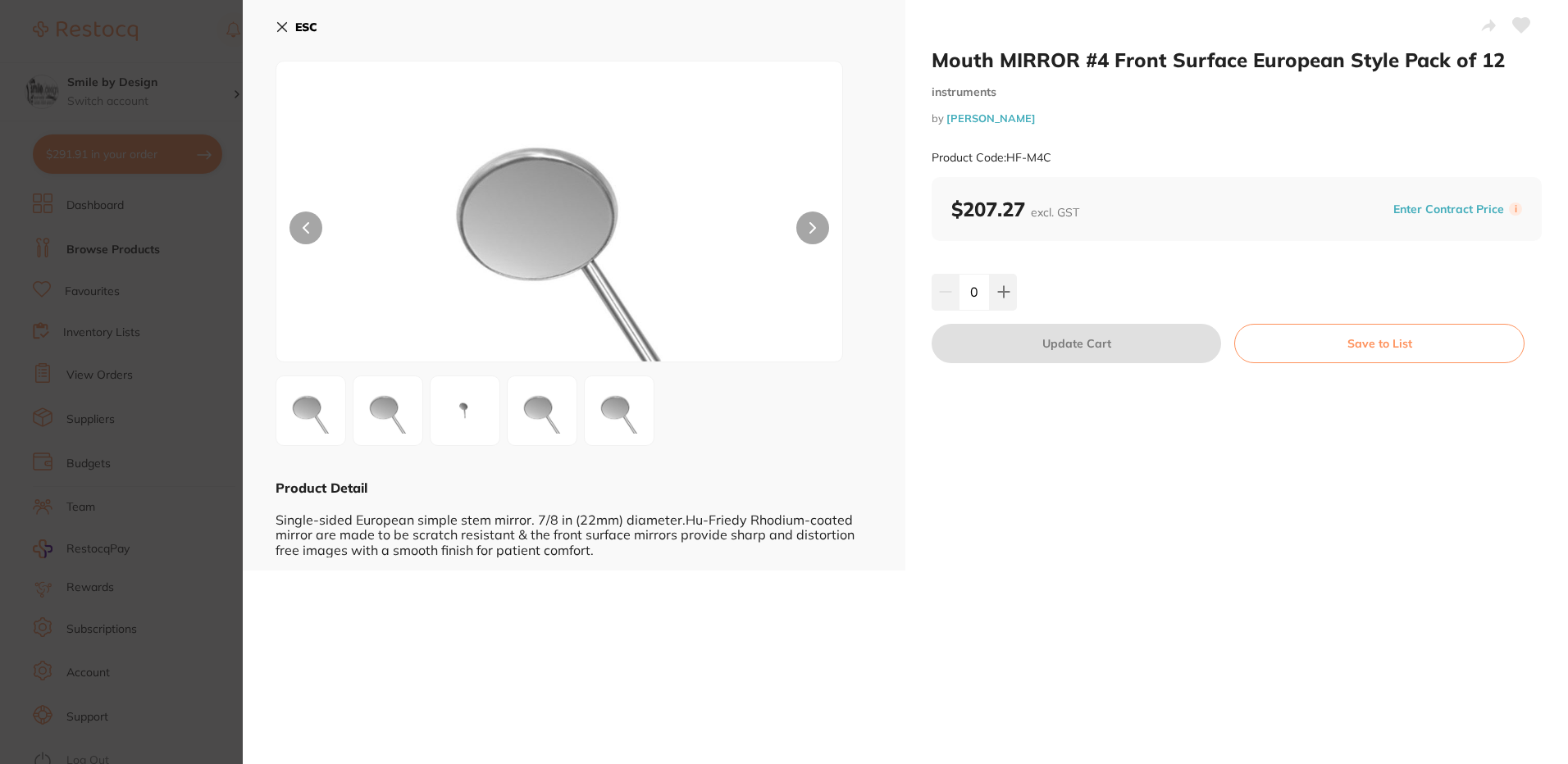
click at [283, 27] on icon at bounding box center [282, 27] width 9 height 9
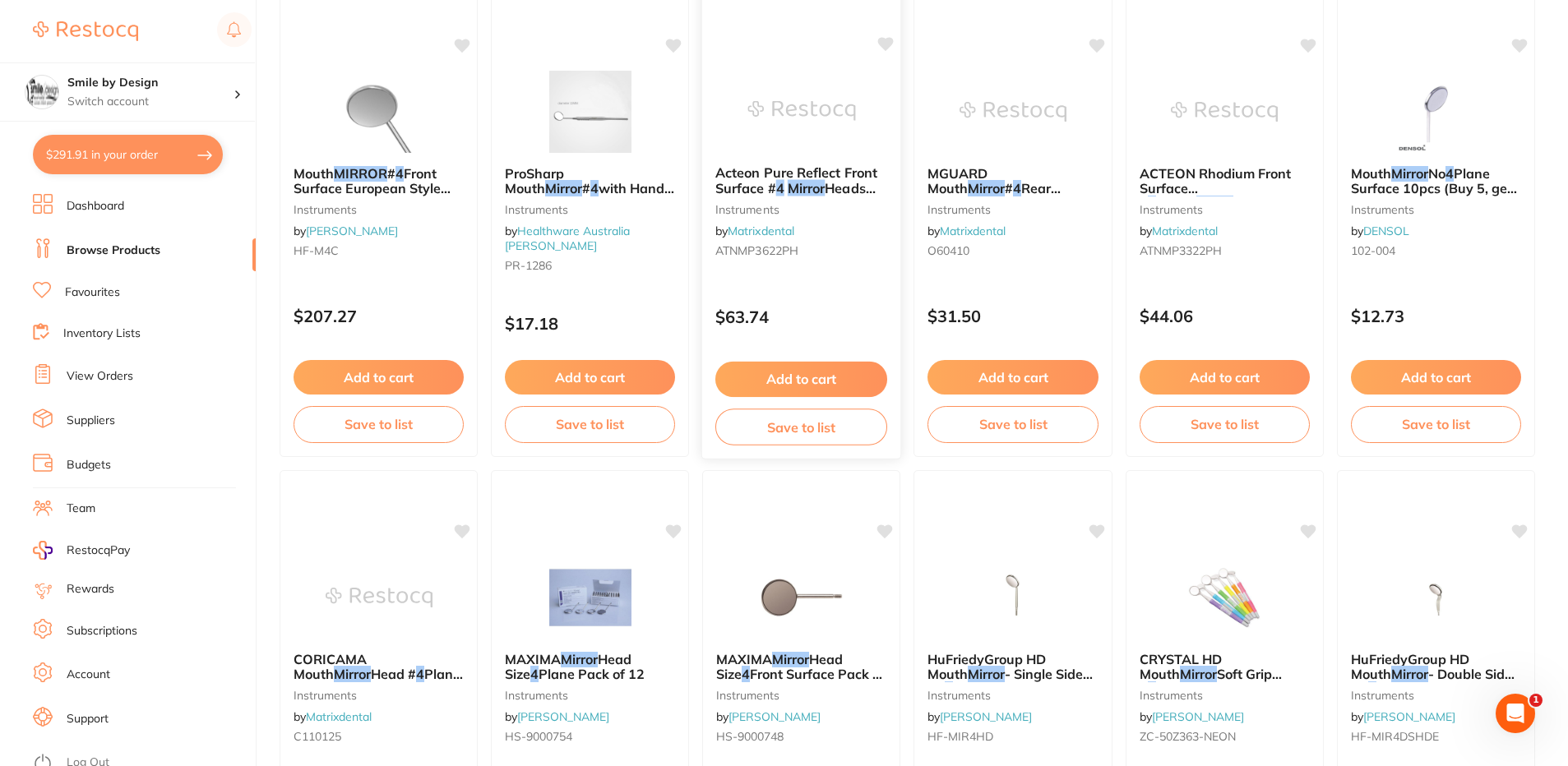
scroll to position [330, 0]
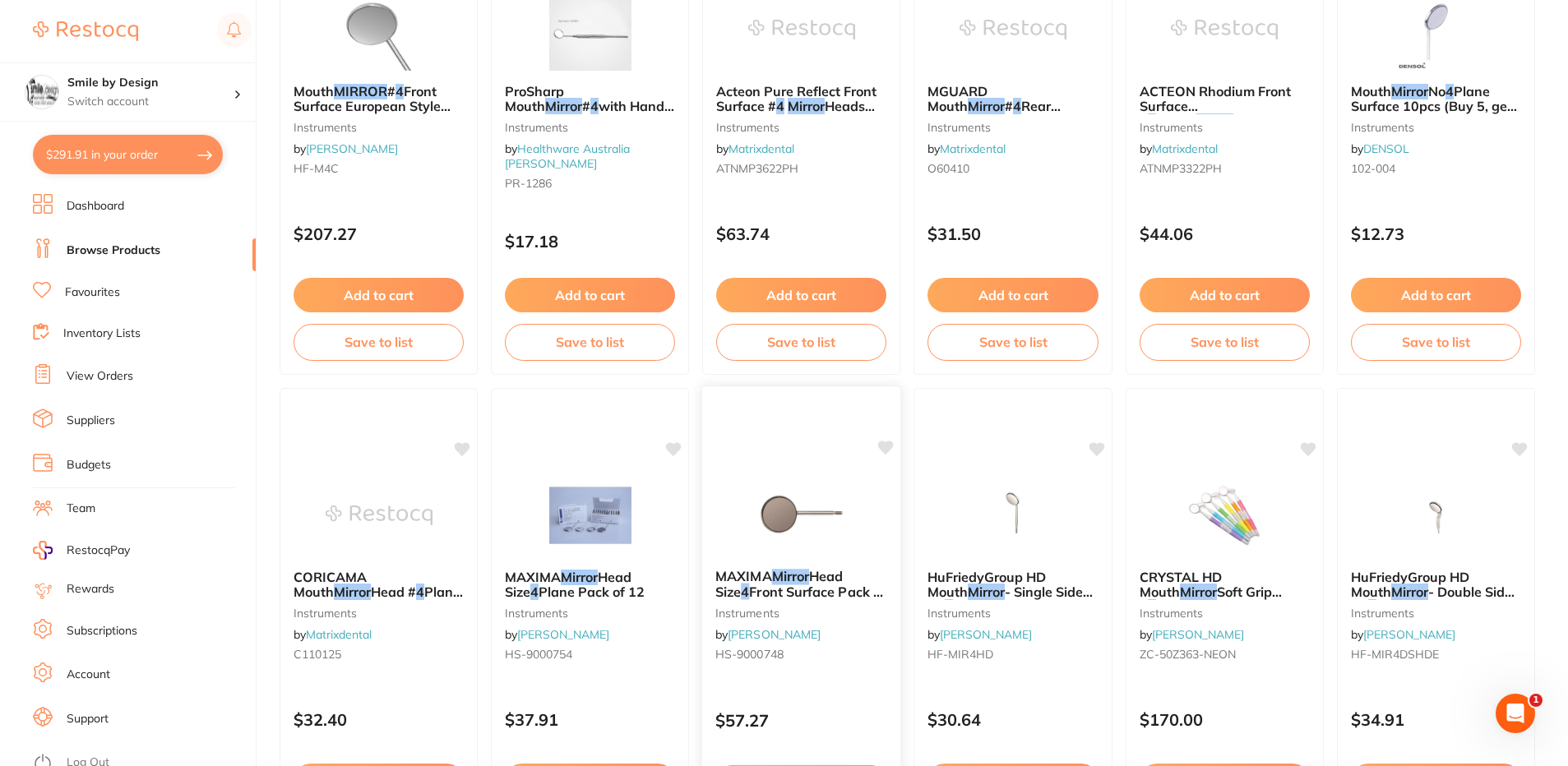
click at [850, 584] on span "Front Surface Pack of 12" at bounding box center [801, 599] width 170 height 32
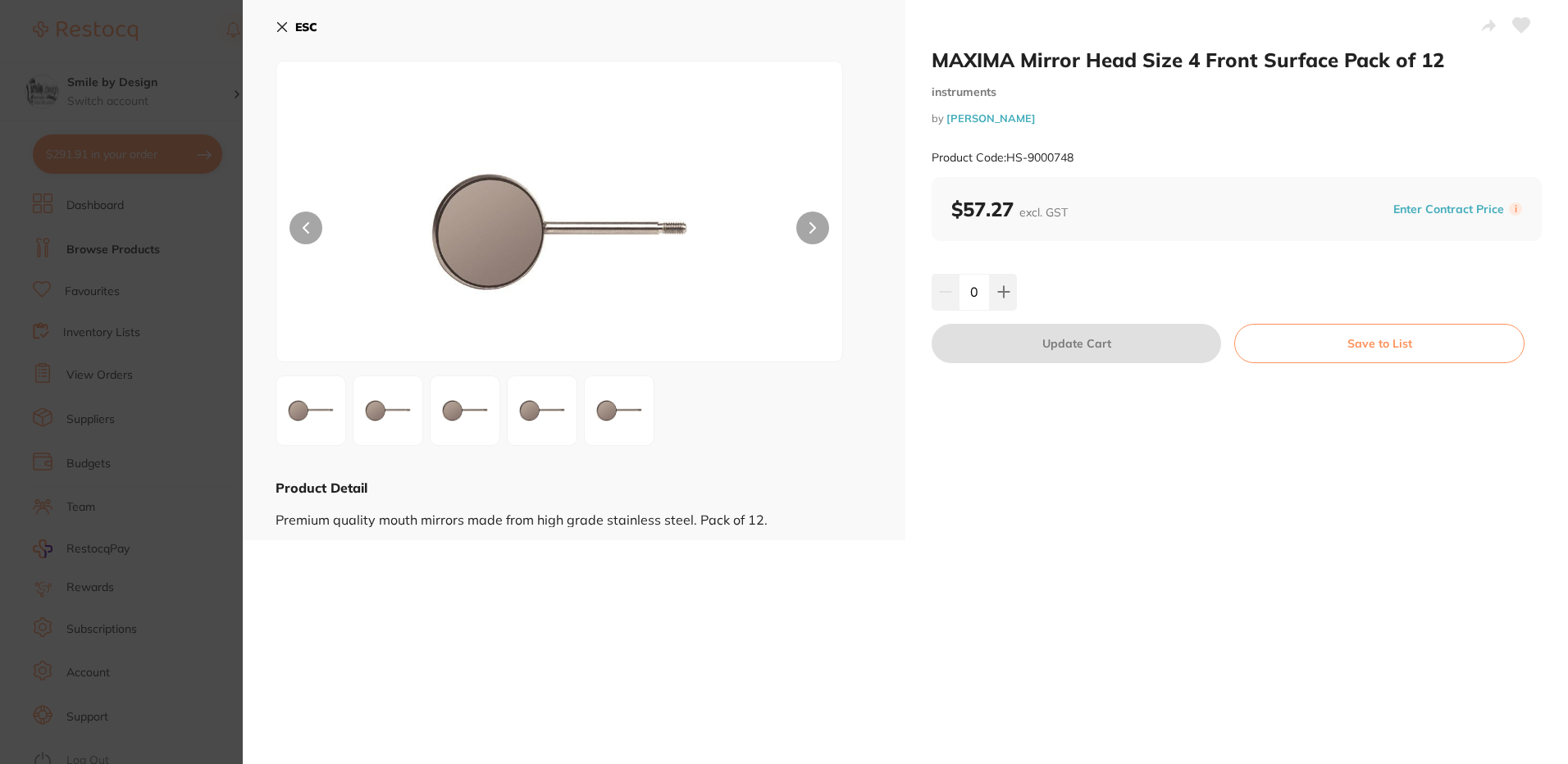
drag, startPoint x: 297, startPoint y: 26, endPoint x: 733, endPoint y: 352, distance: 544.4
click at [297, 25] on b "ESC" at bounding box center [306, 27] width 22 height 15
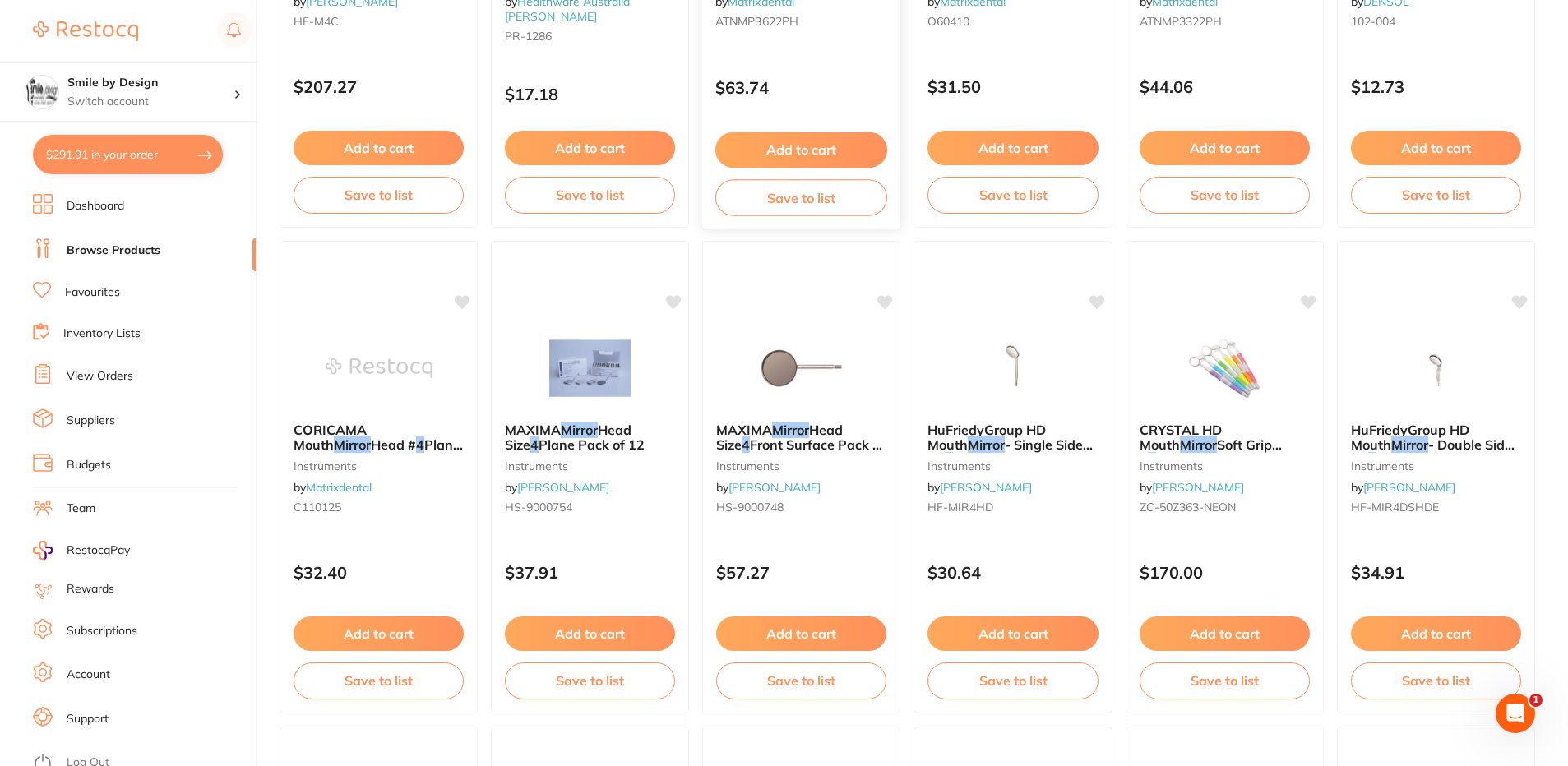
scroll to position [658, 0]
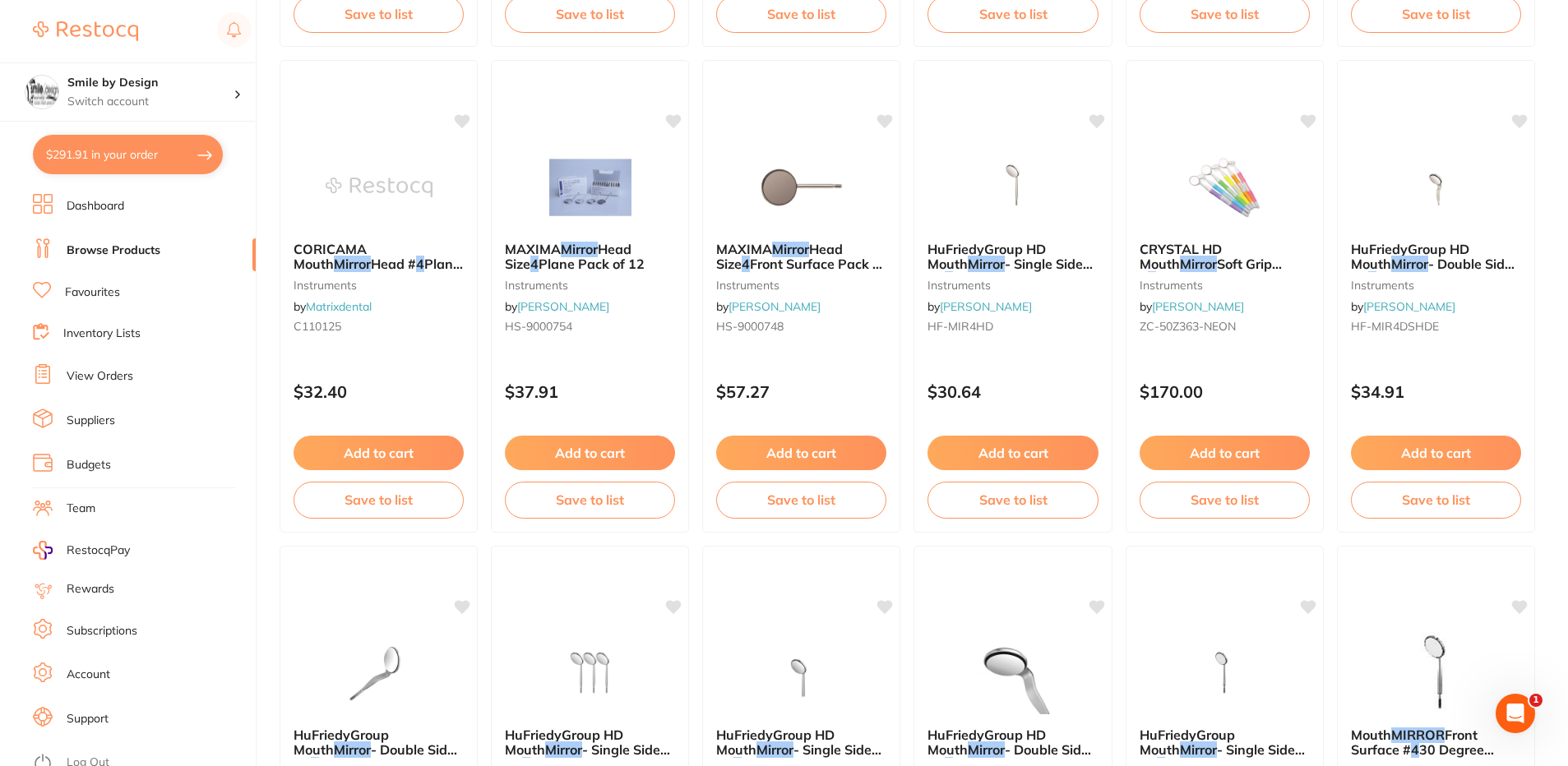
drag, startPoint x: 588, startPoint y: 265, endPoint x: 1247, endPoint y: 456, distance: 686.1
click at [588, 264] on span "Plane Pack of 12" at bounding box center [592, 264] width 106 height 16
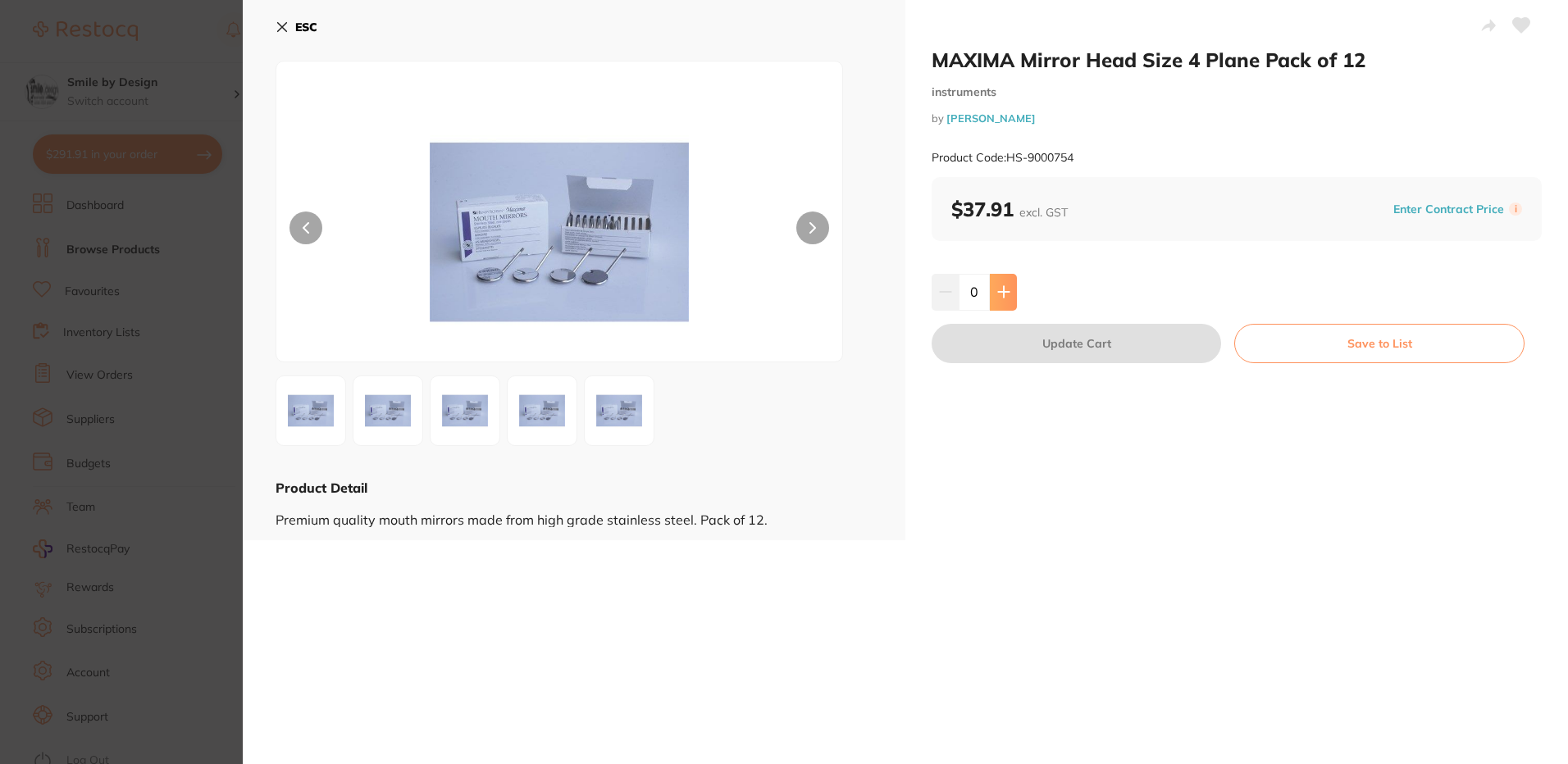
click at [1000, 292] on icon at bounding box center [1003, 292] width 11 height 11
type input "1"
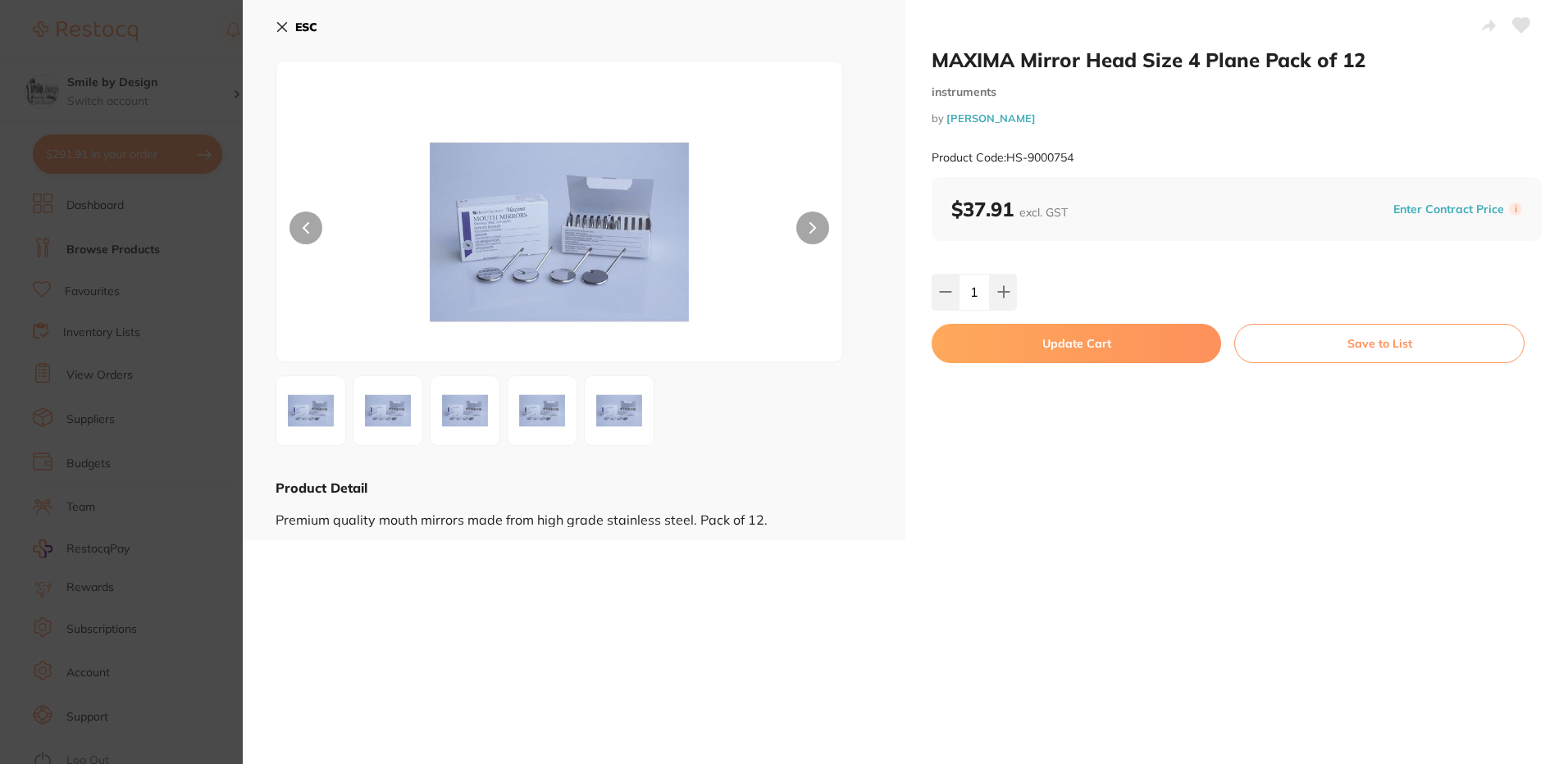
click at [994, 340] on button "Update Cart" at bounding box center [1075, 343] width 290 height 39
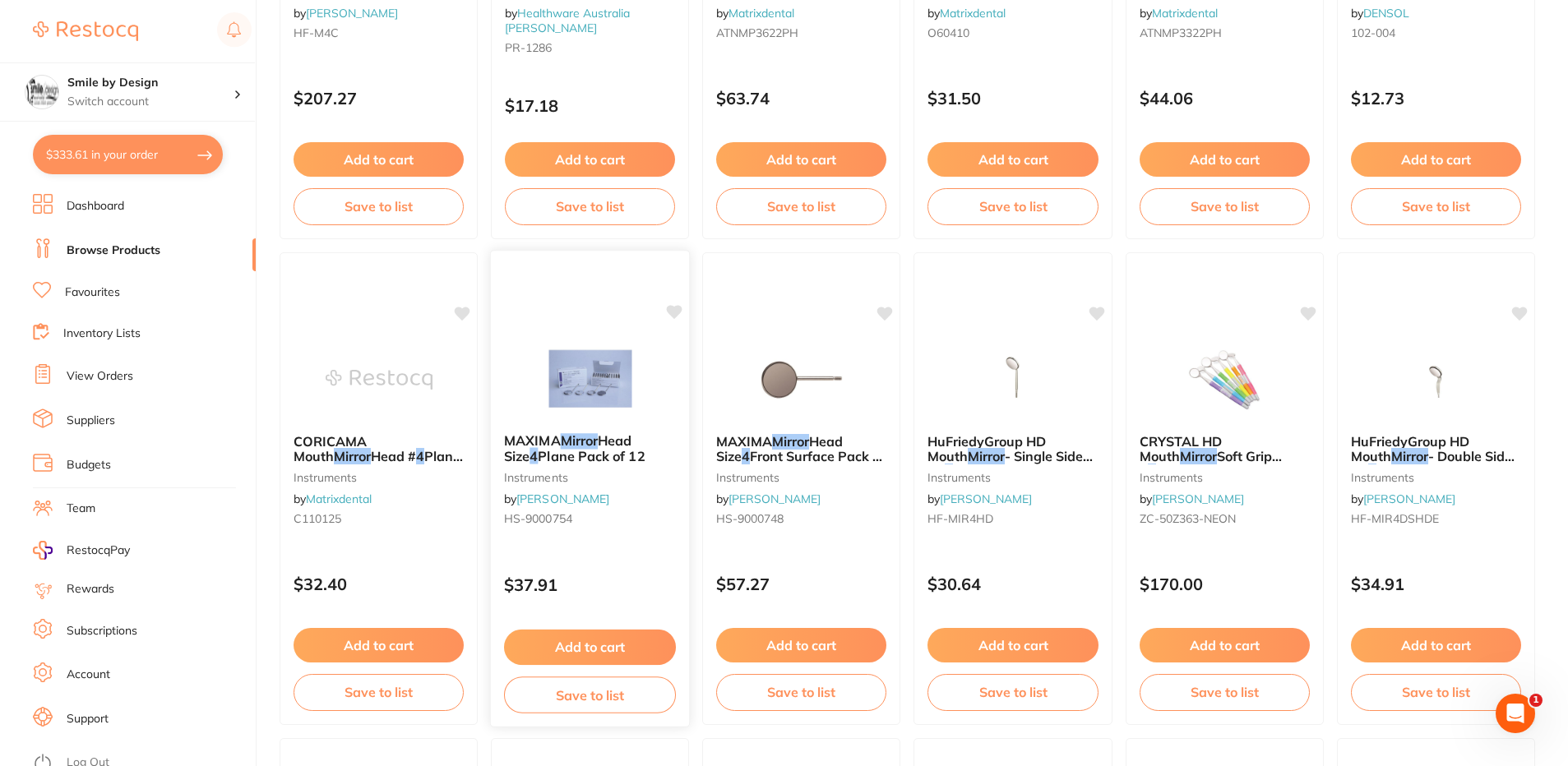
scroll to position [329, 0]
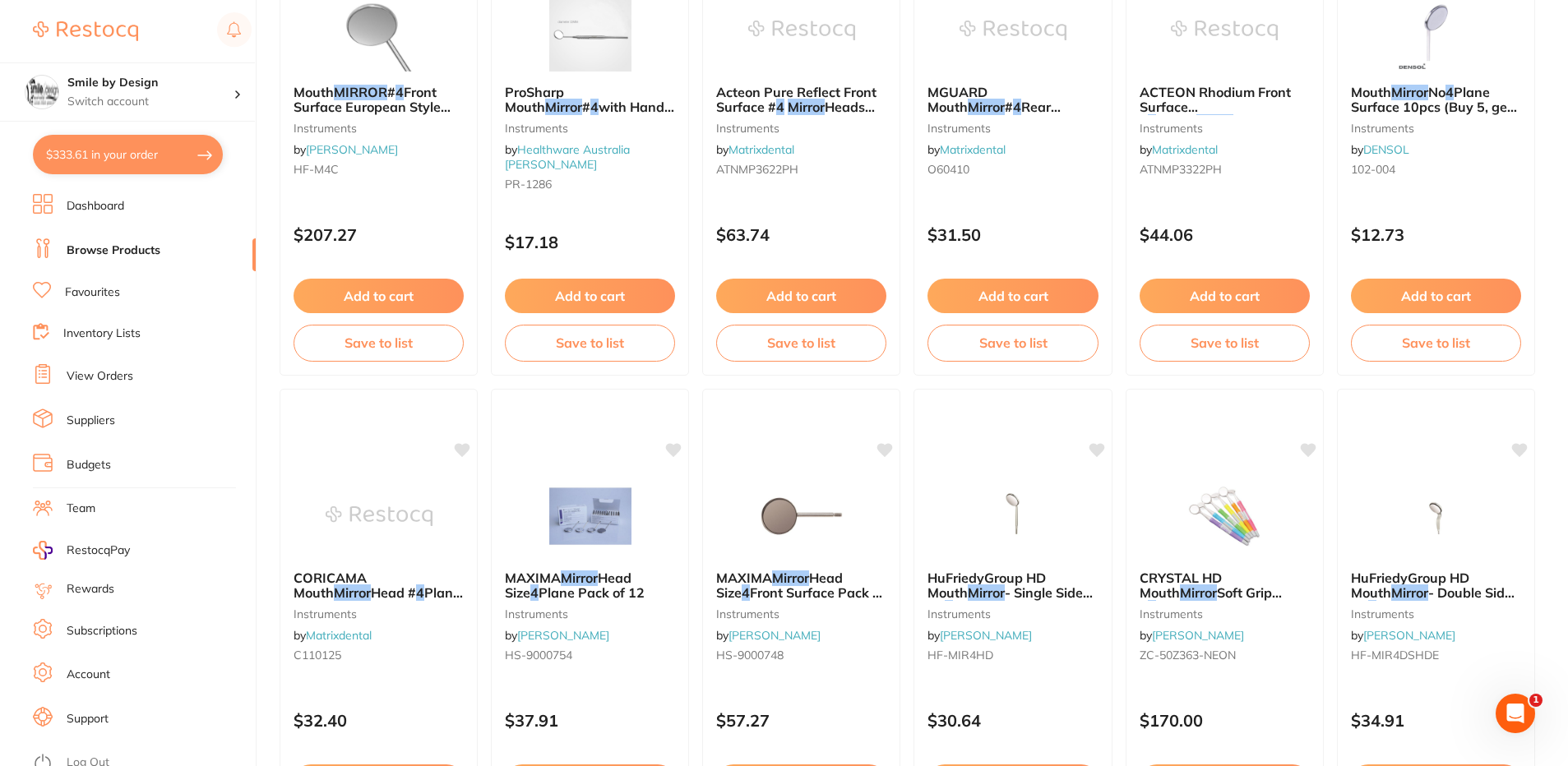
click at [118, 164] on button "$333.61 in your order" at bounding box center [127, 154] width 190 height 39
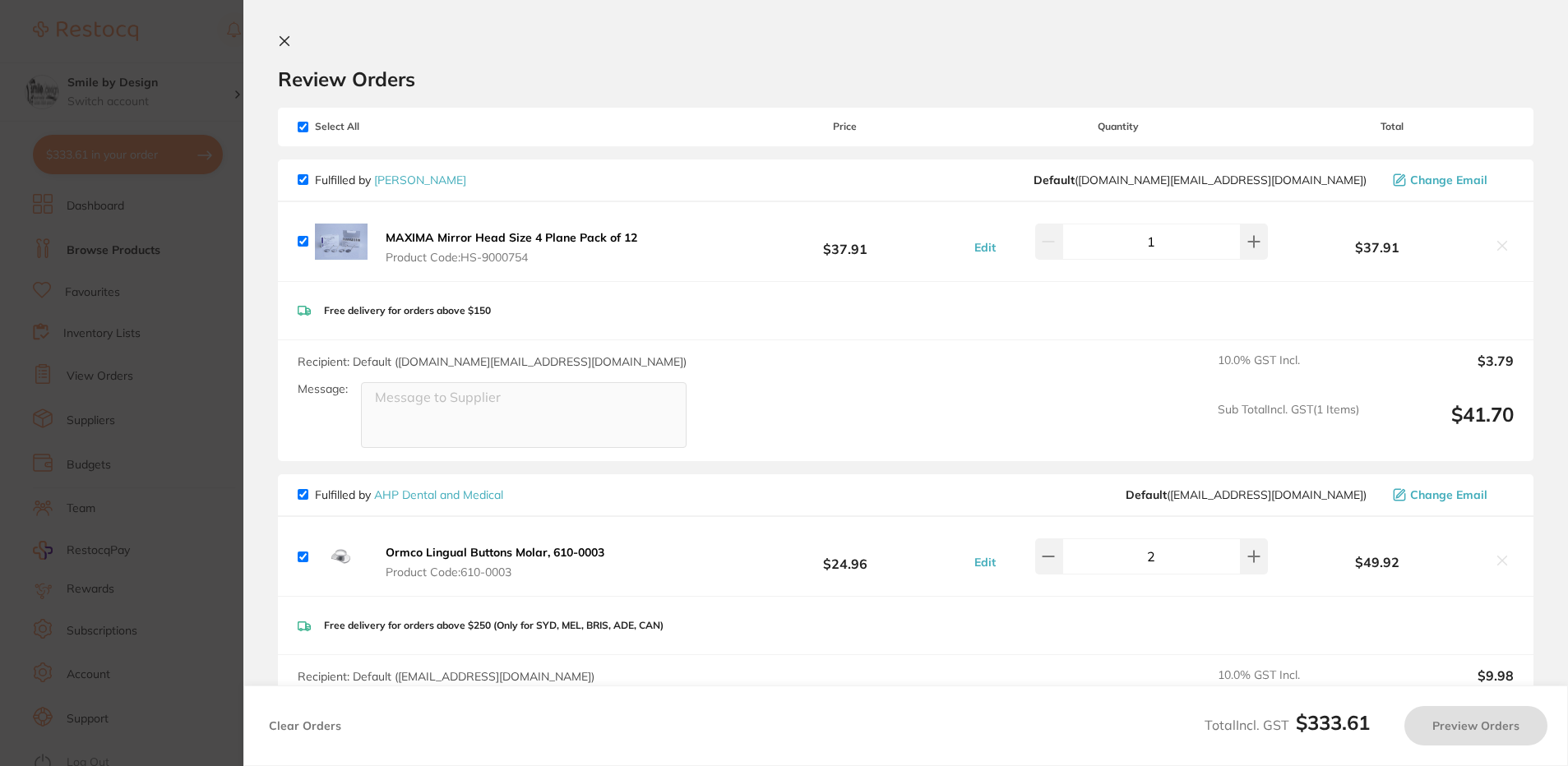
checkbox input "true"
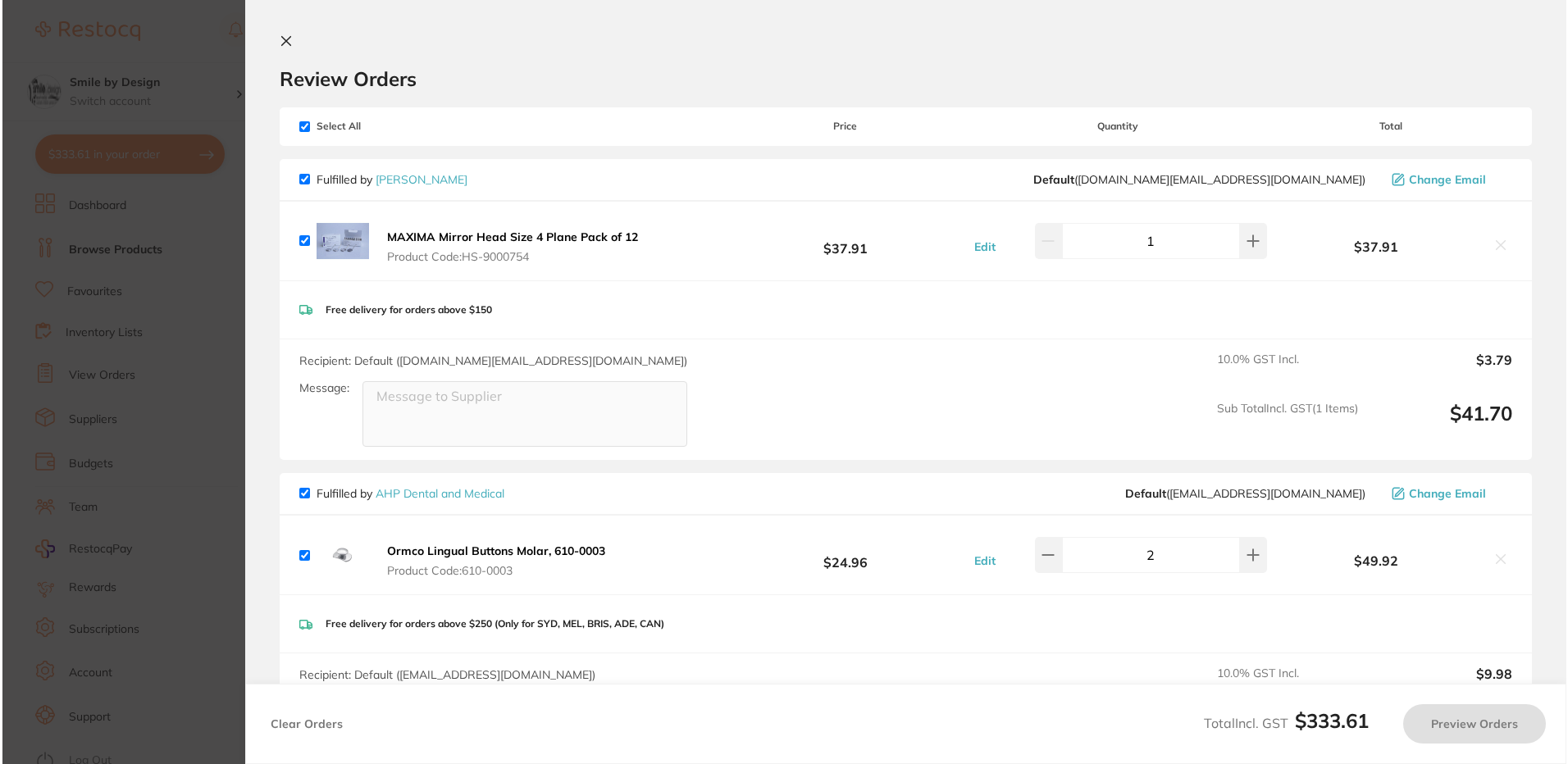
scroll to position [0, 0]
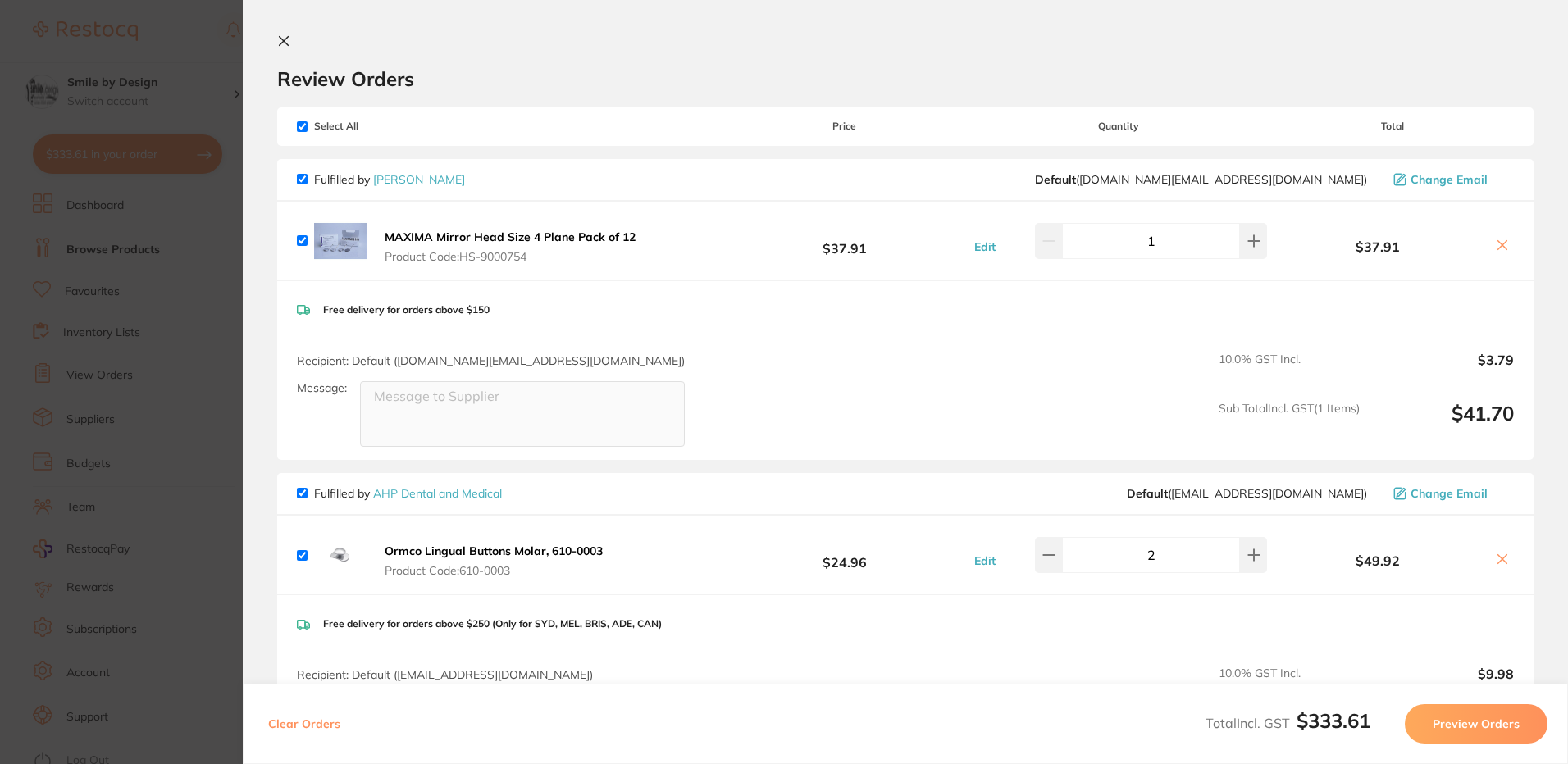
click at [196, 66] on section "Update RRP Set your pre negotiated price for this item. Item Agreed RRP (excl. …" at bounding box center [784, 382] width 1568 height 764
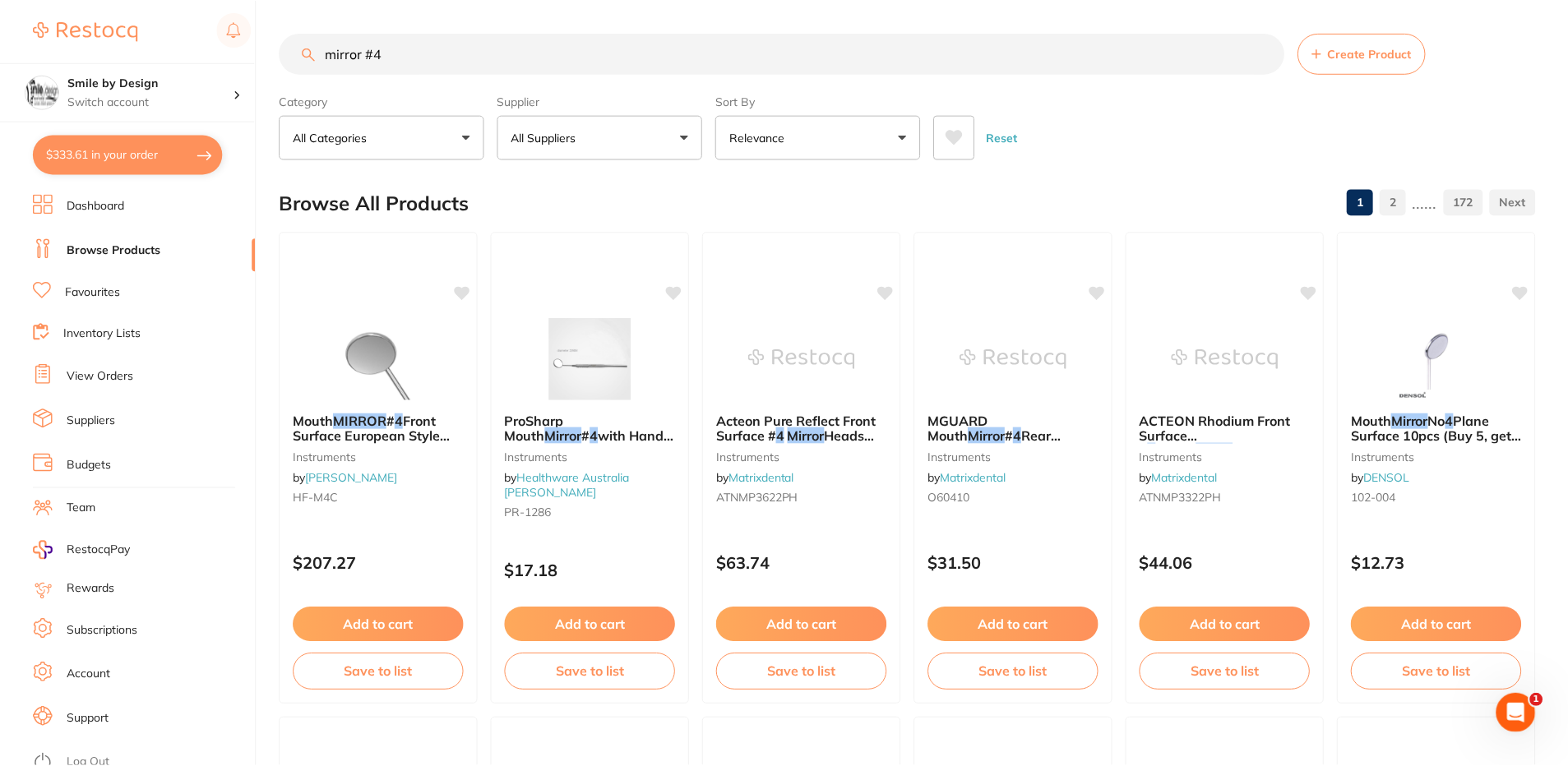
scroll to position [329, 0]
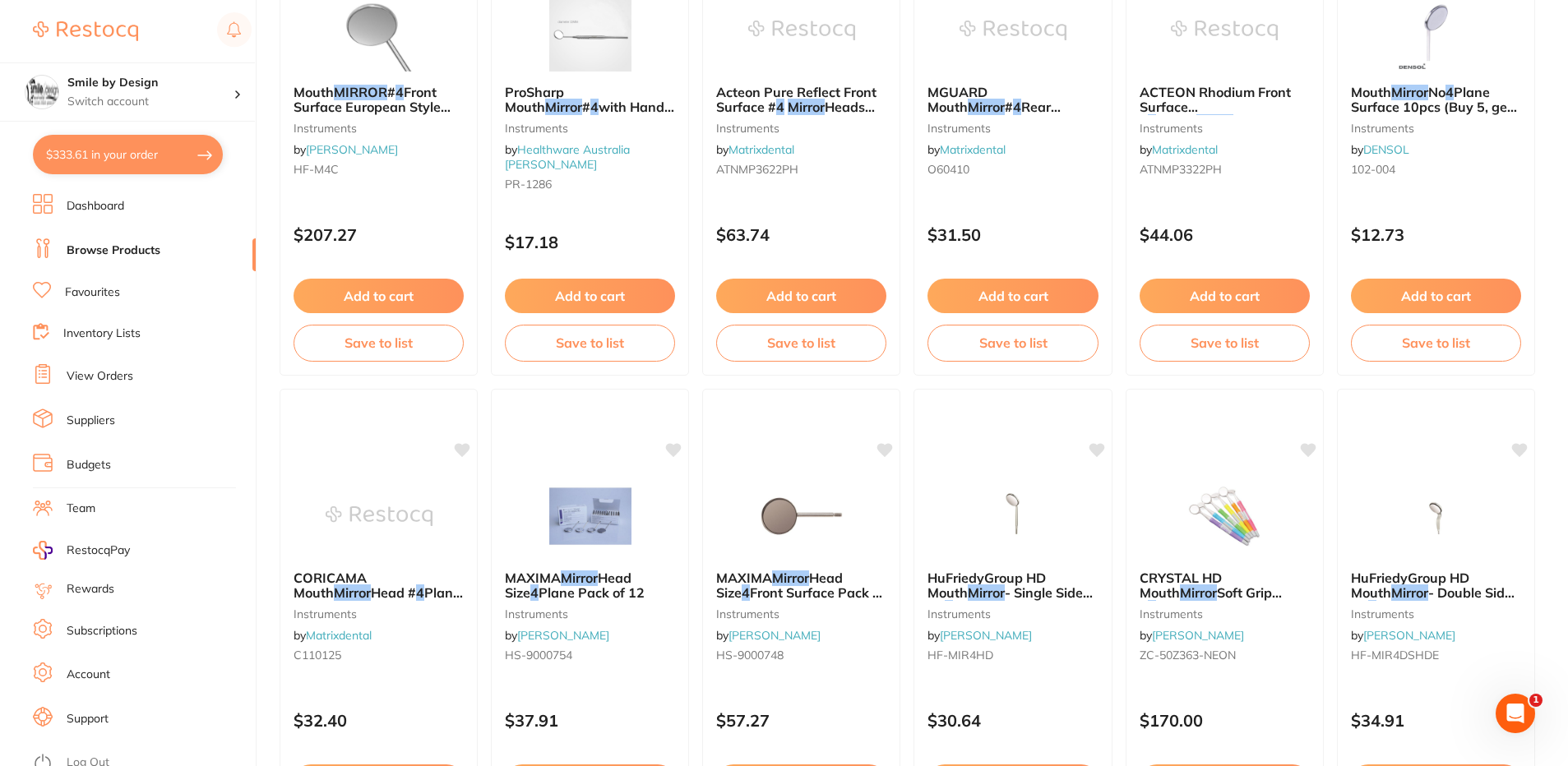
click at [108, 249] on link "Browse Products" at bounding box center [114, 251] width 93 height 16
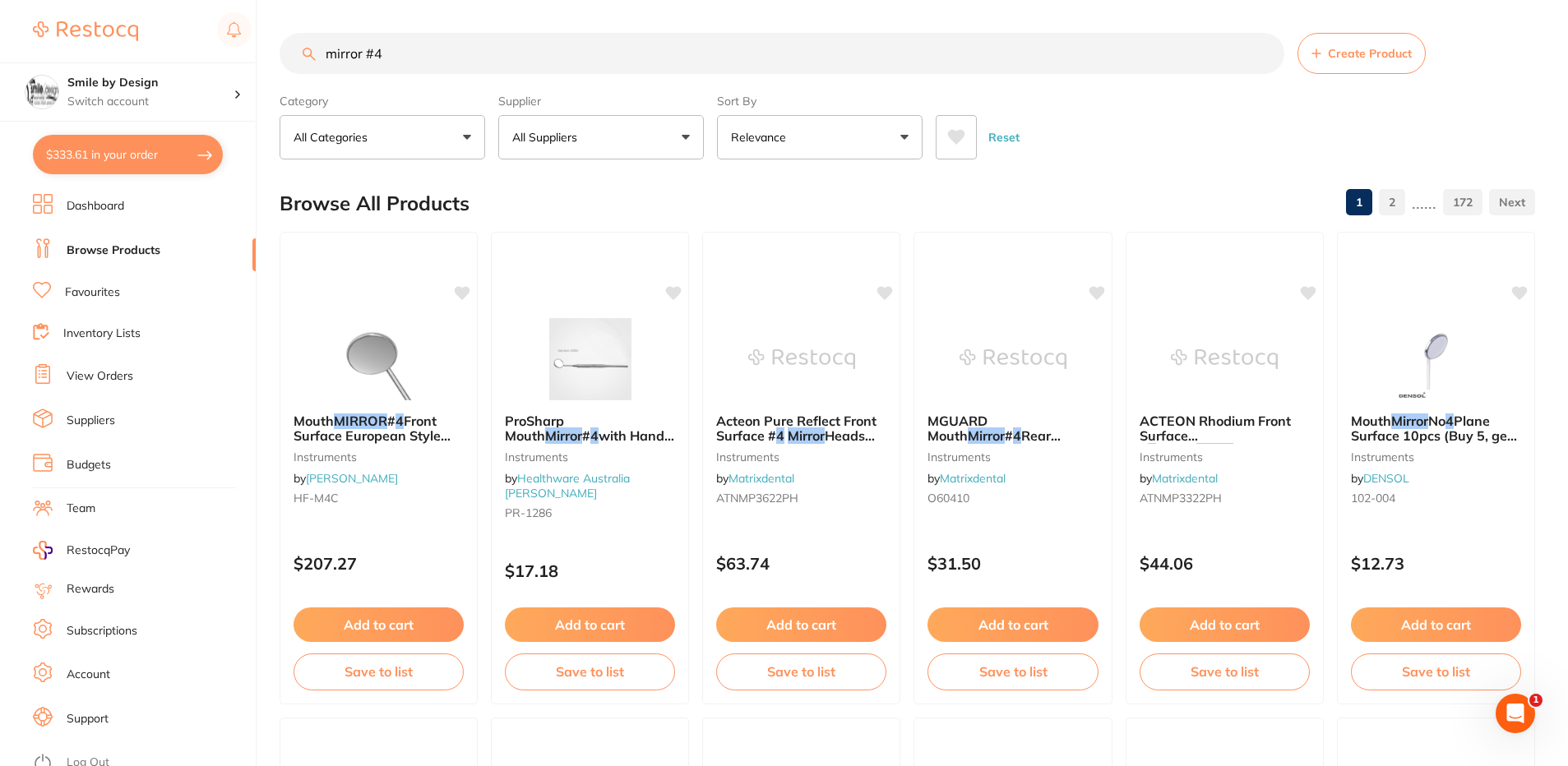
click at [111, 375] on link "View Orders" at bounding box center [100, 377] width 67 height 16
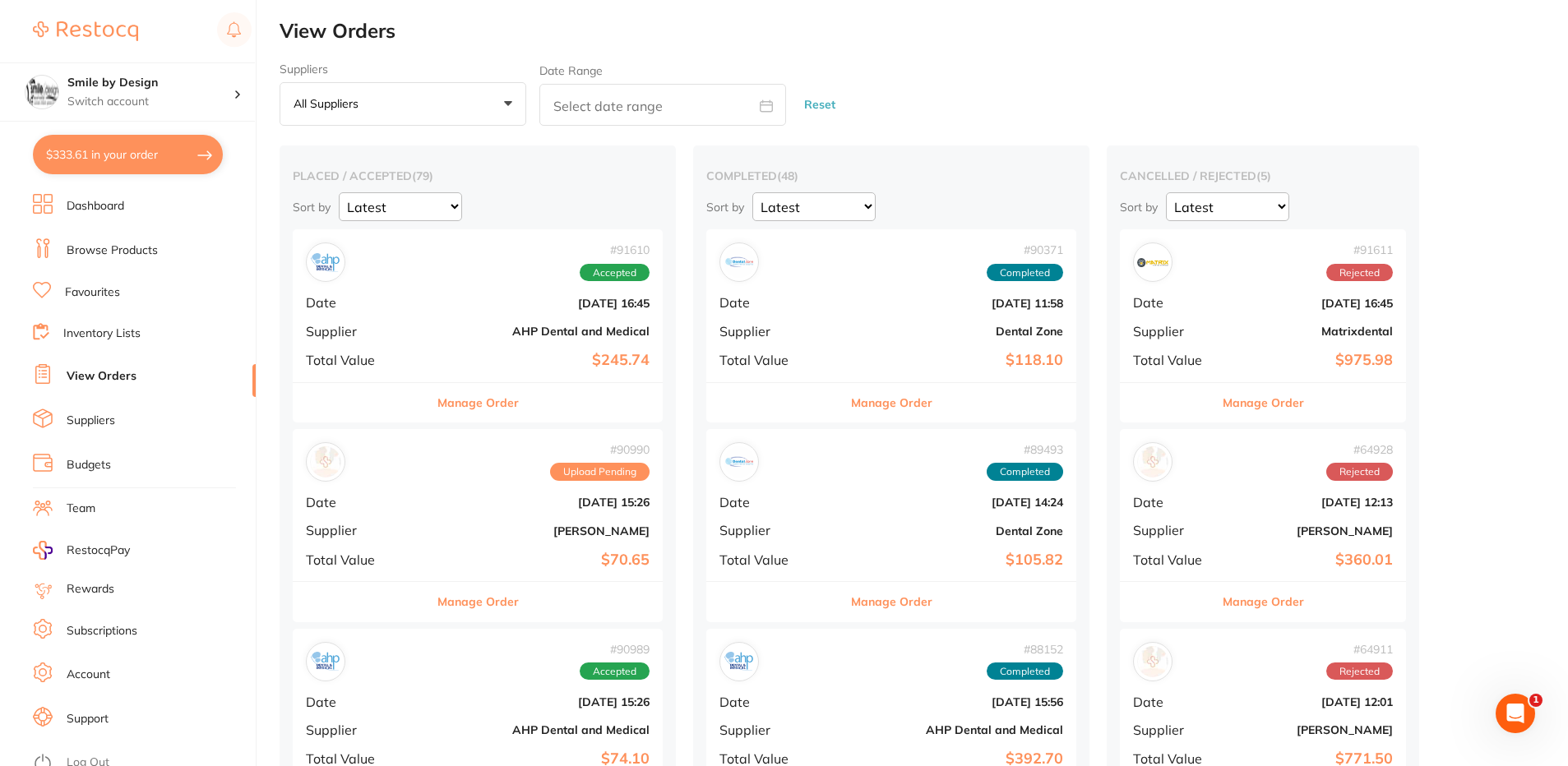
click at [156, 263] on ul "Dashboard Browse Products Favourites Inventory Lists View Orders Suppliers Budg…" at bounding box center [144, 480] width 223 height 573
click at [140, 246] on link "Browse Products" at bounding box center [113, 251] width 92 height 16
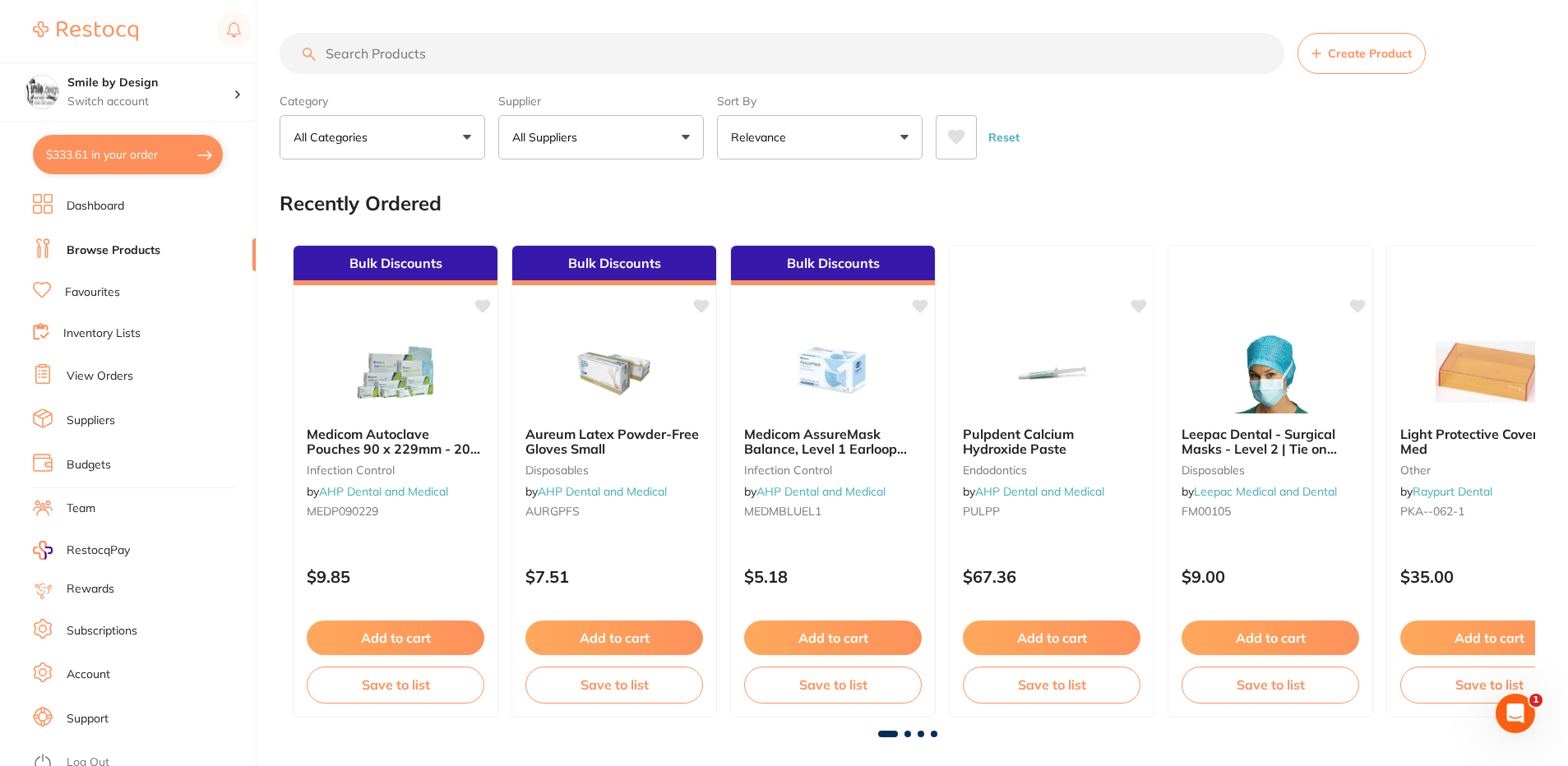
click at [150, 148] on button "$333.61 in your order" at bounding box center [127, 154] width 190 height 39
